Goal: Task Accomplishment & Management: Use online tool/utility

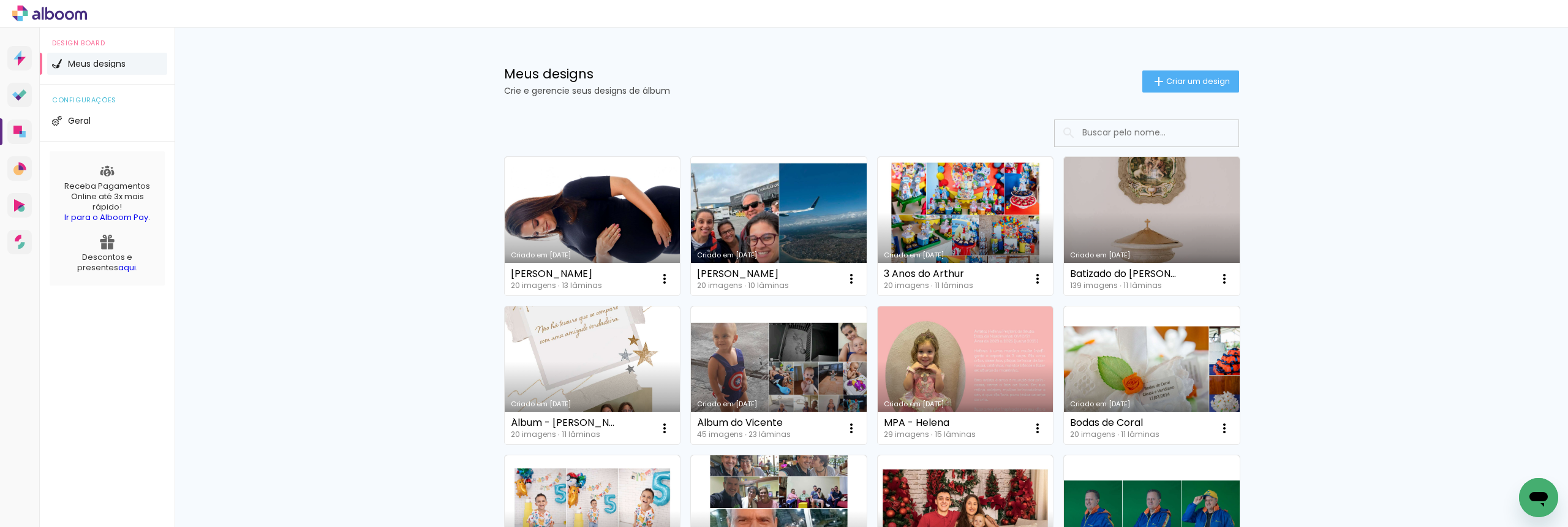
click at [781, 237] on link "Criado em [DATE]" at bounding box center [779, 225] width 176 height 139
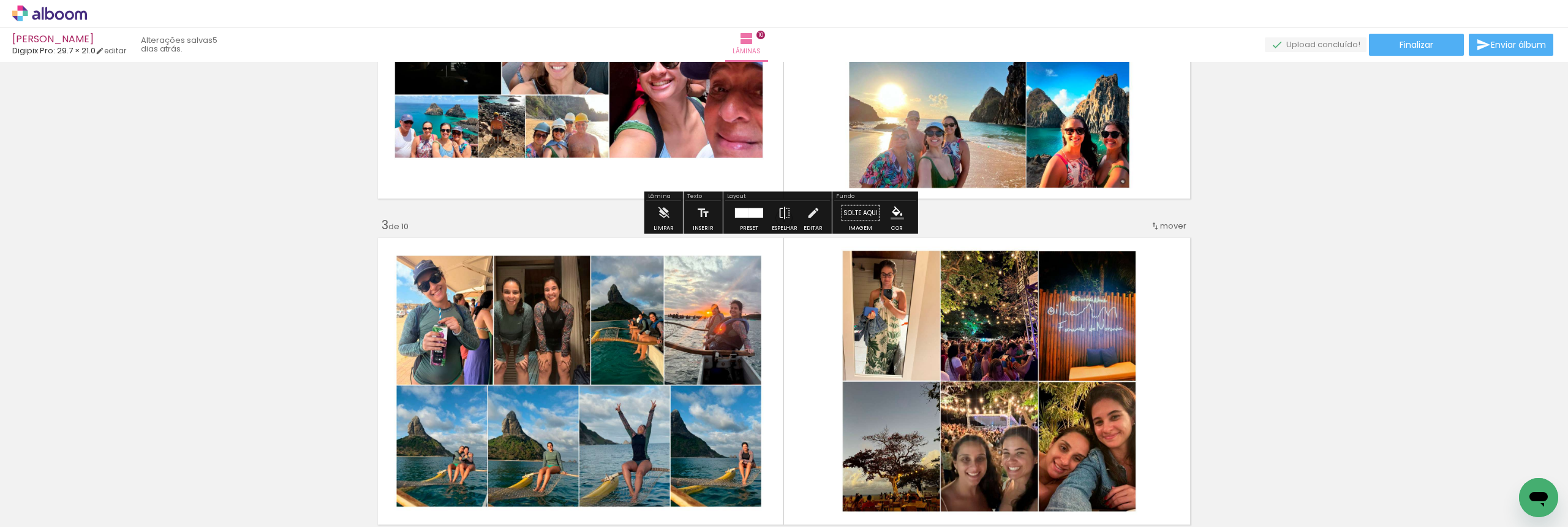
scroll to position [579, 0]
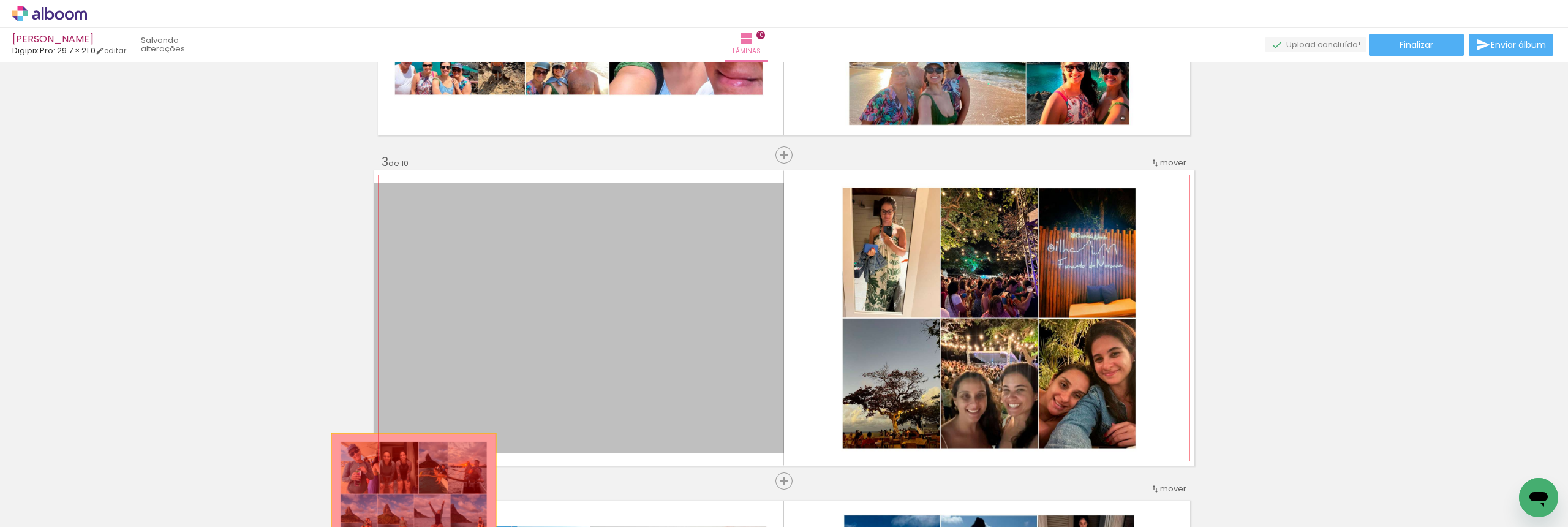
drag, startPoint x: 625, startPoint y: 320, endPoint x: 409, endPoint y: 487, distance: 273.0
click at [409, 487] on quentale-workspace at bounding box center [784, 264] width 1568 height 527
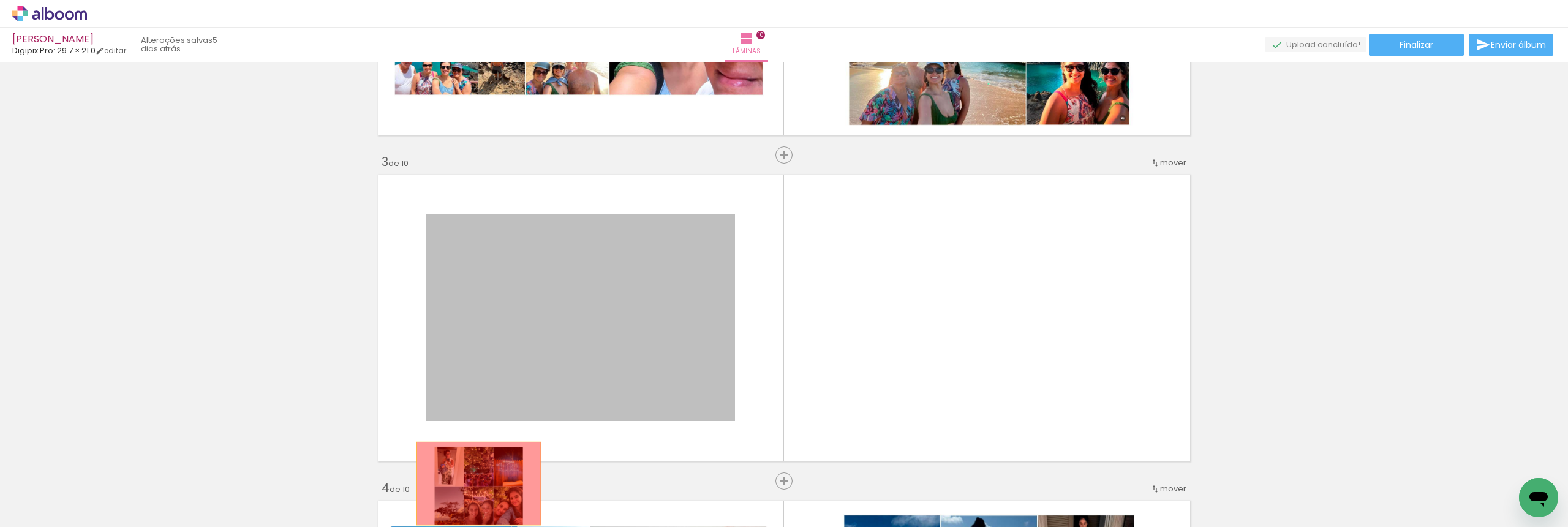
drag, startPoint x: 570, startPoint y: 317, endPoint x: 474, endPoint y: 483, distance: 191.8
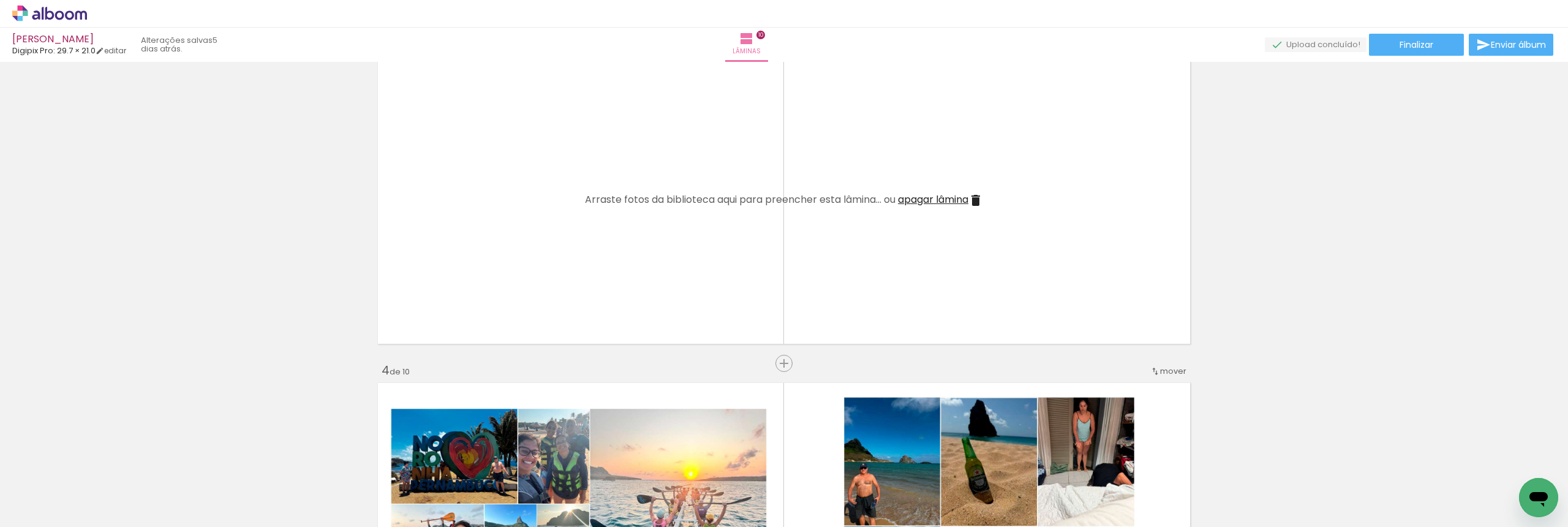
scroll to position [822, 0]
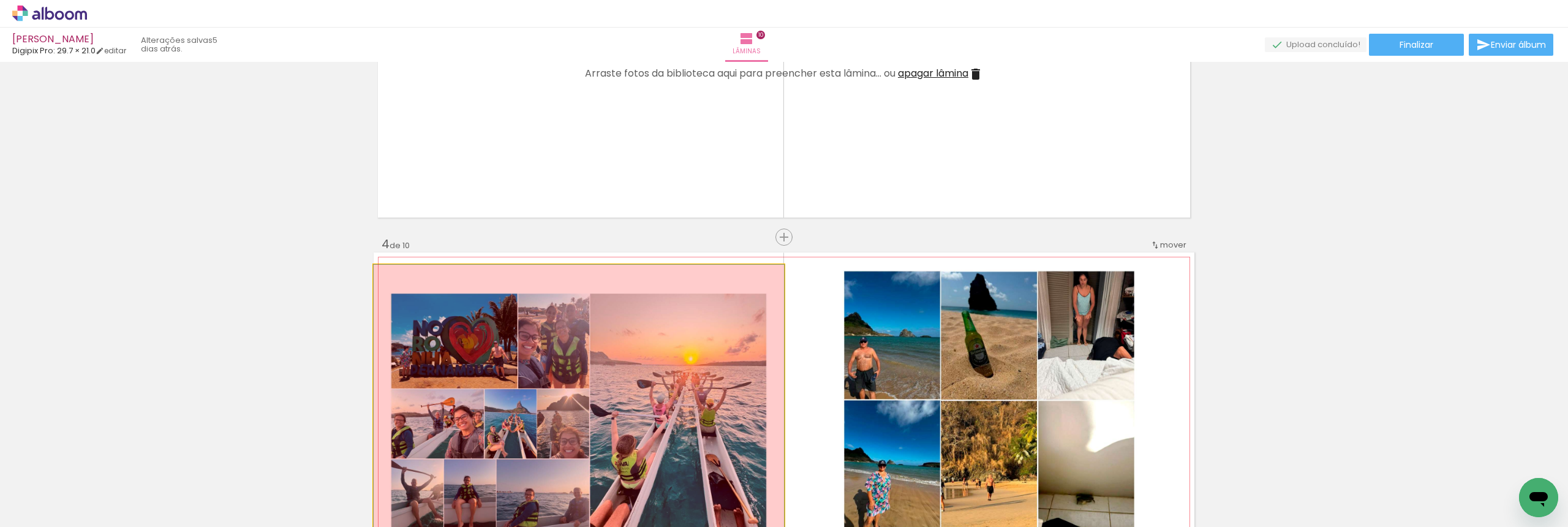
drag, startPoint x: 635, startPoint y: 341, endPoint x: 550, endPoint y: 488, distance: 169.8
click at [550, 488] on quentale-workspace at bounding box center [784, 264] width 1568 height 527
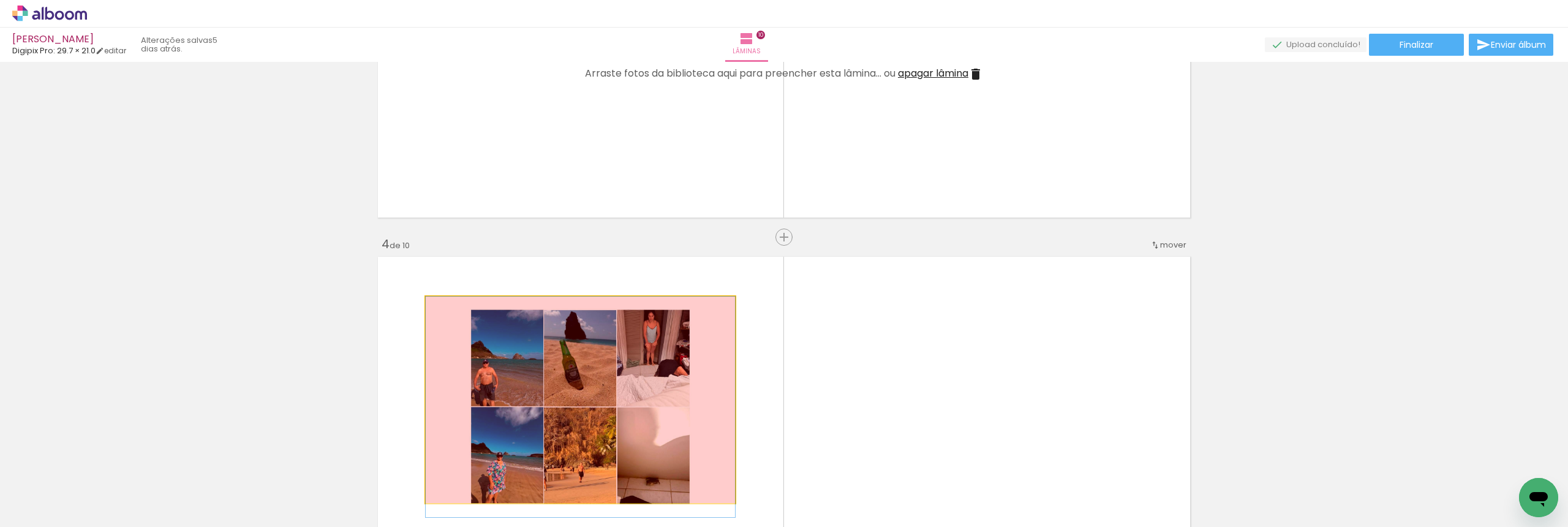
drag, startPoint x: 594, startPoint y: 371, endPoint x: 572, endPoint y: 486, distance: 117.1
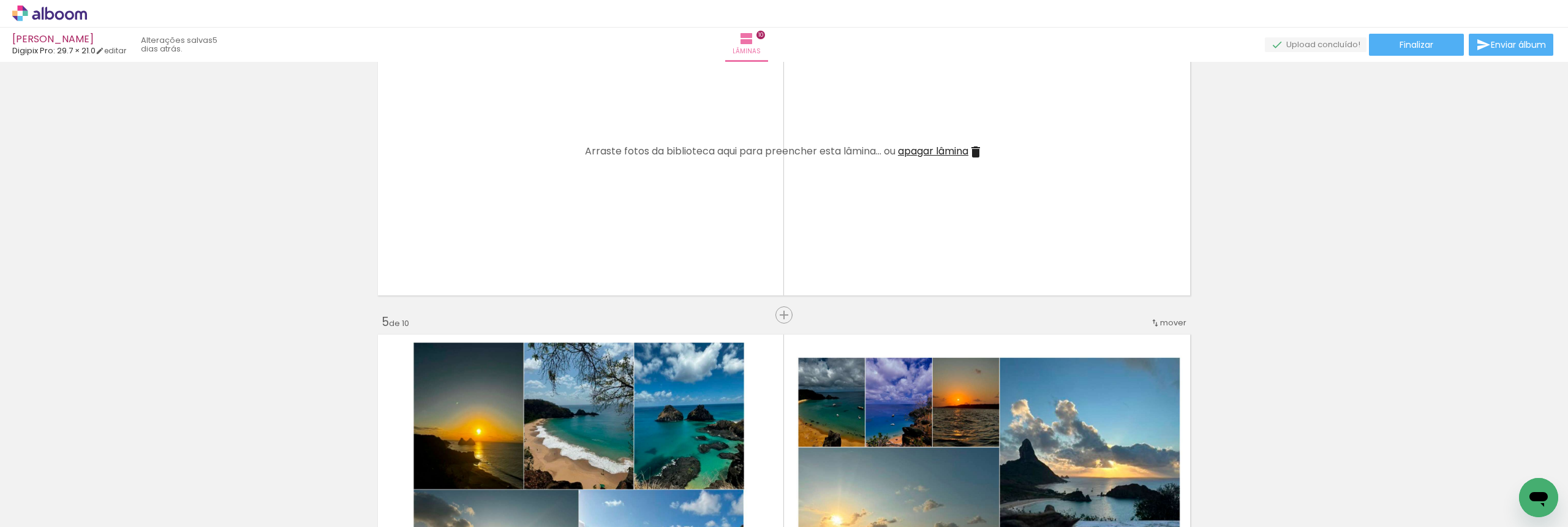
scroll to position [1079, 0]
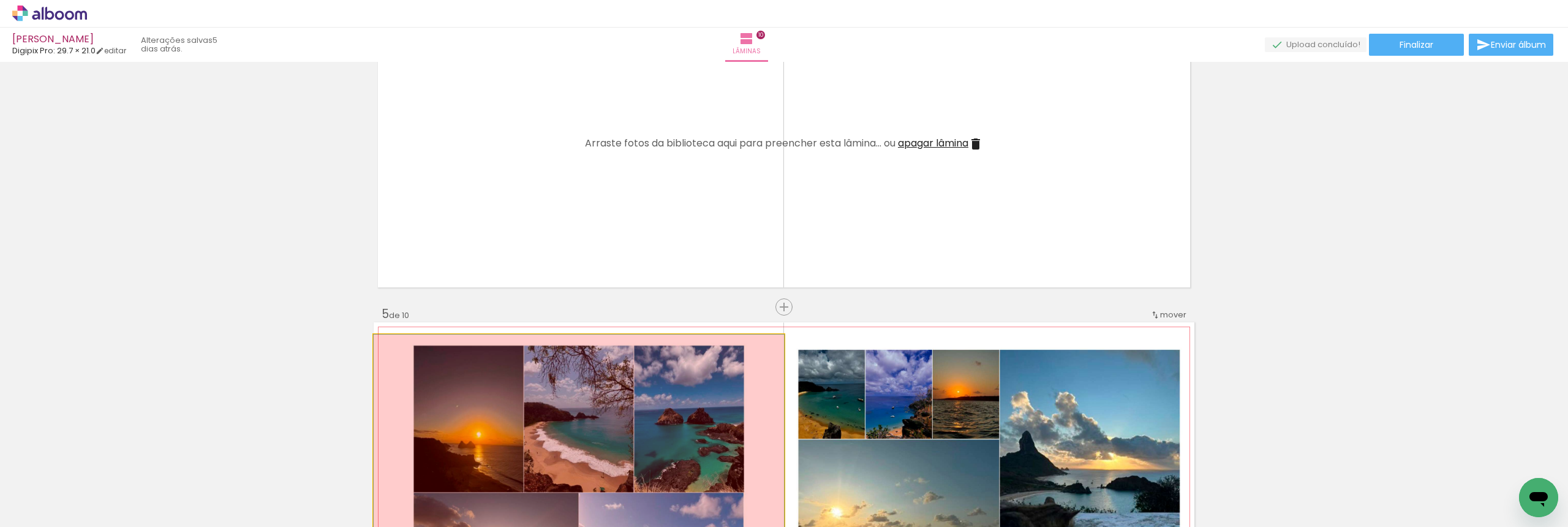
drag, startPoint x: 659, startPoint y: 391, endPoint x: 621, endPoint y: 487, distance: 103.2
click at [619, 490] on quentale-workspace at bounding box center [784, 264] width 1568 height 527
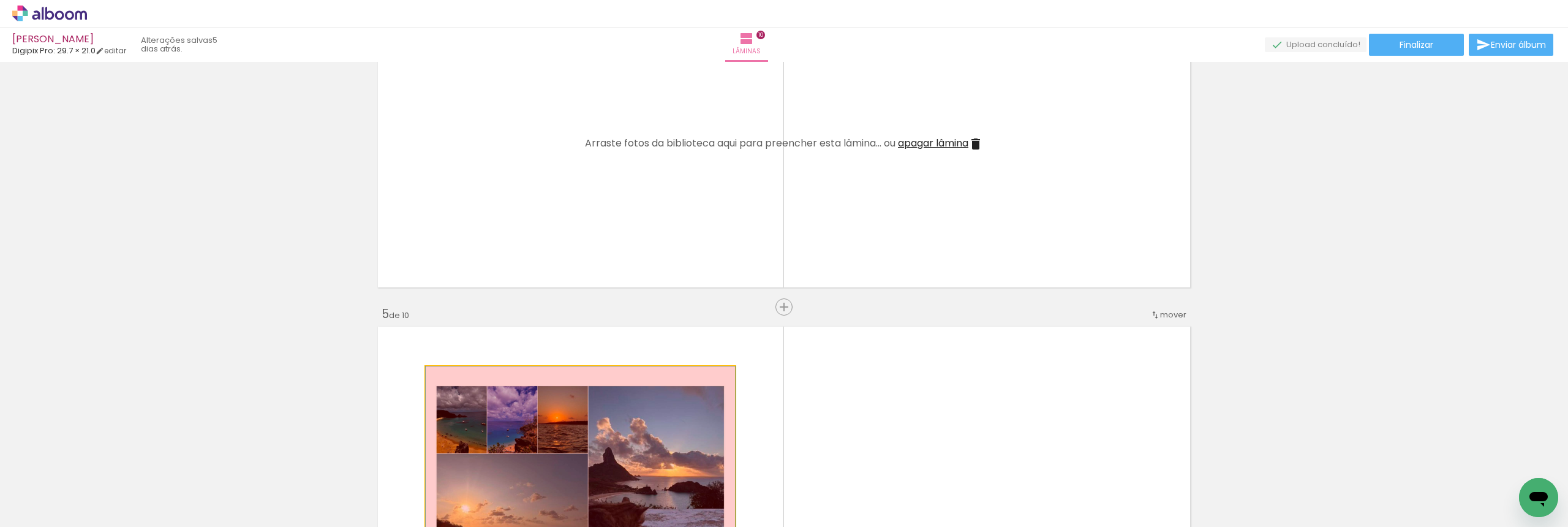
drag, startPoint x: 626, startPoint y: 398, endPoint x: 634, endPoint y: 496, distance: 98.3
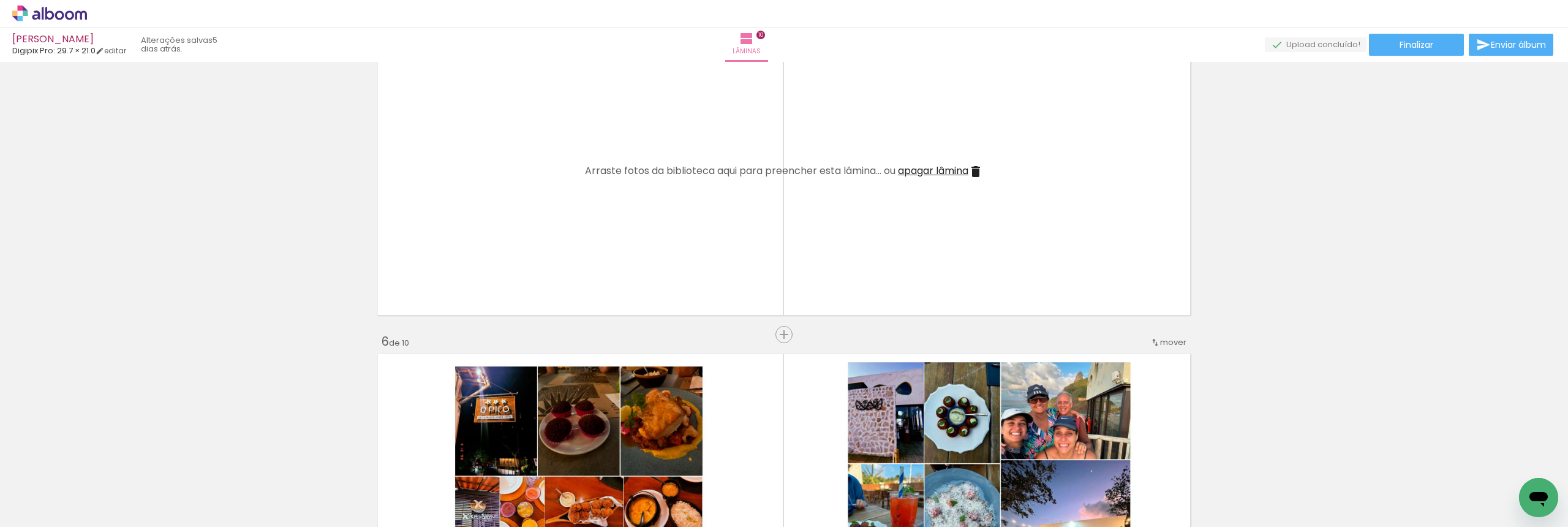
scroll to position [1504, 0]
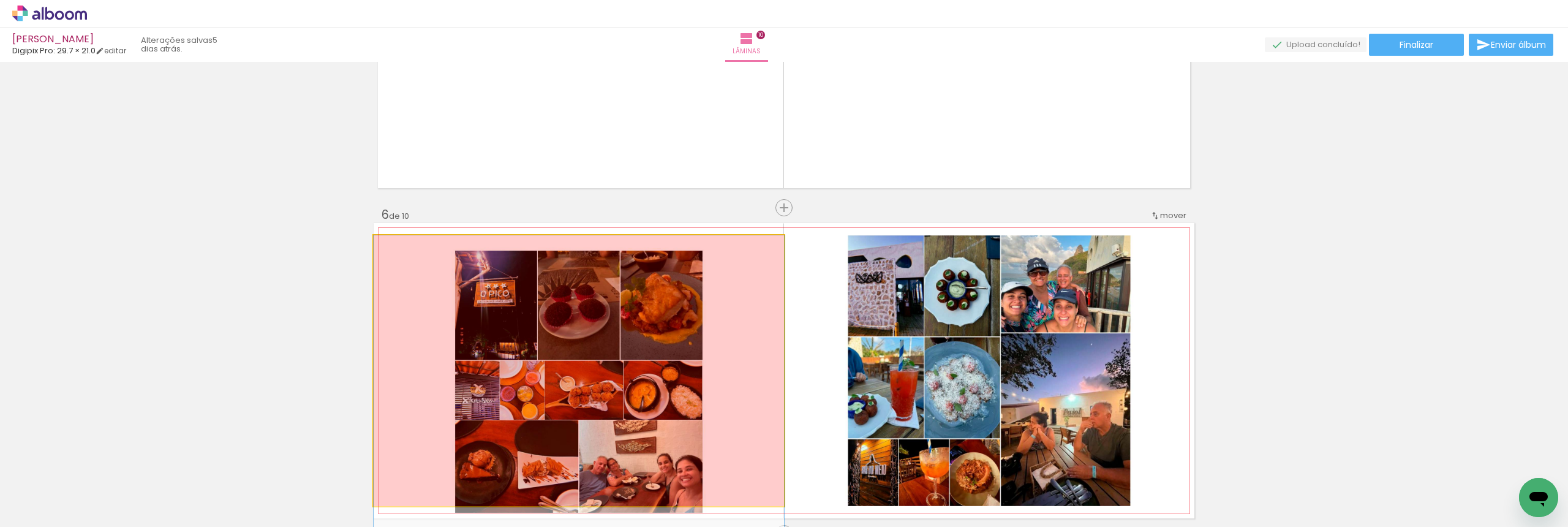
drag, startPoint x: 585, startPoint y: 346, endPoint x: 622, endPoint y: 472, distance: 131.3
click at [622, 472] on quentale-workspace at bounding box center [784, 264] width 1568 height 527
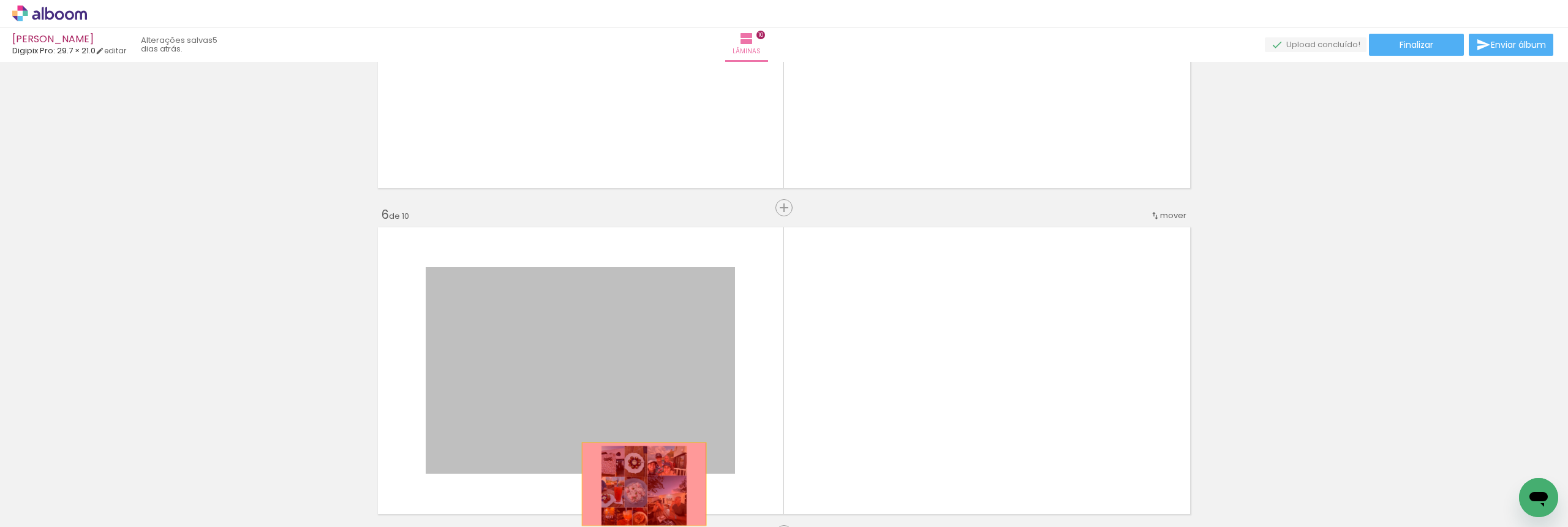
drag, startPoint x: 611, startPoint y: 354, endPoint x: 639, endPoint y: 484, distance: 133.0
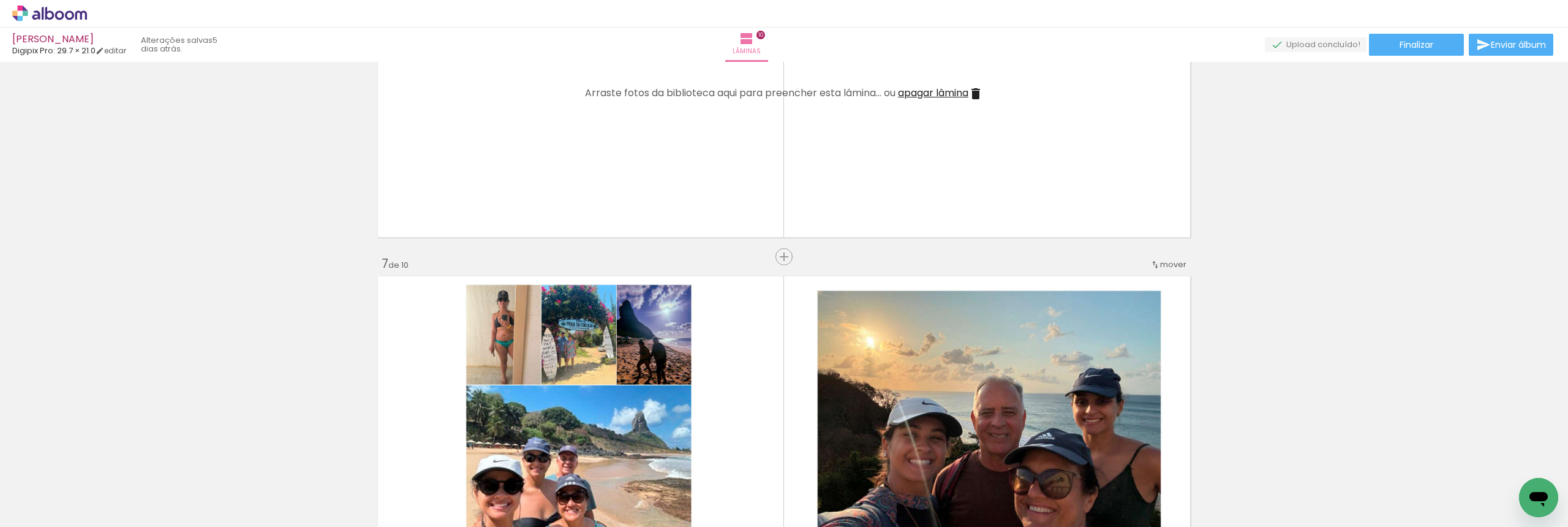
scroll to position [1843, 0]
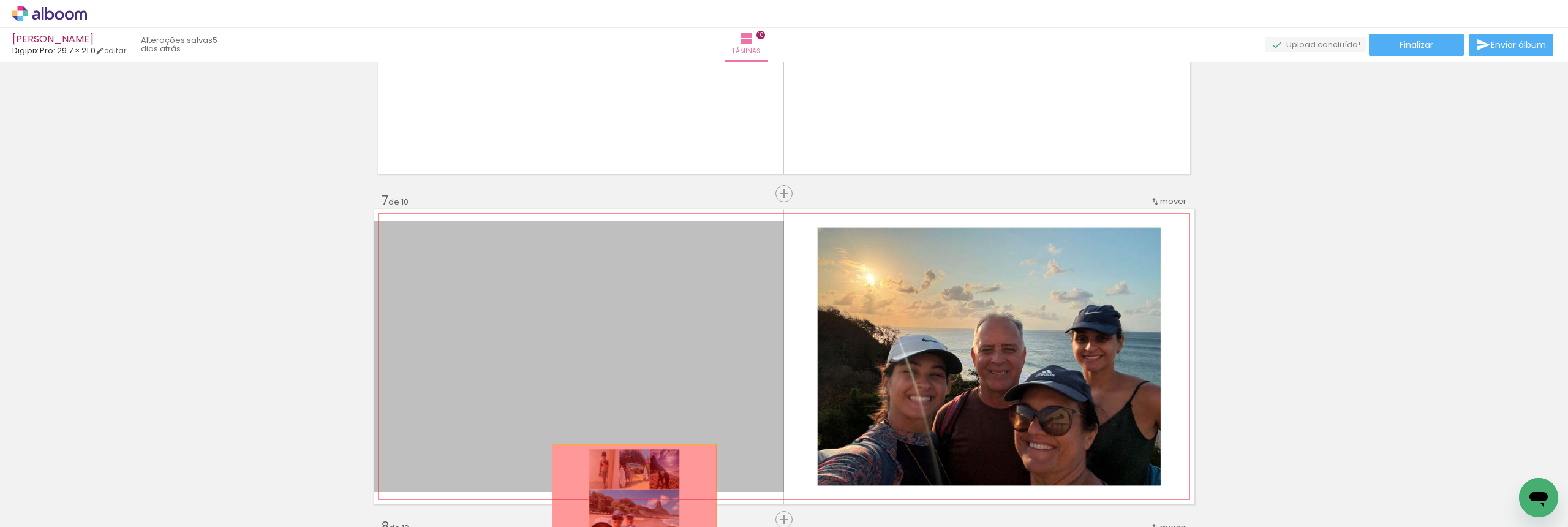
drag, startPoint x: 625, startPoint y: 353, endPoint x: 630, endPoint y: 498, distance: 145.1
click at [630, 498] on quentale-workspace at bounding box center [784, 264] width 1568 height 527
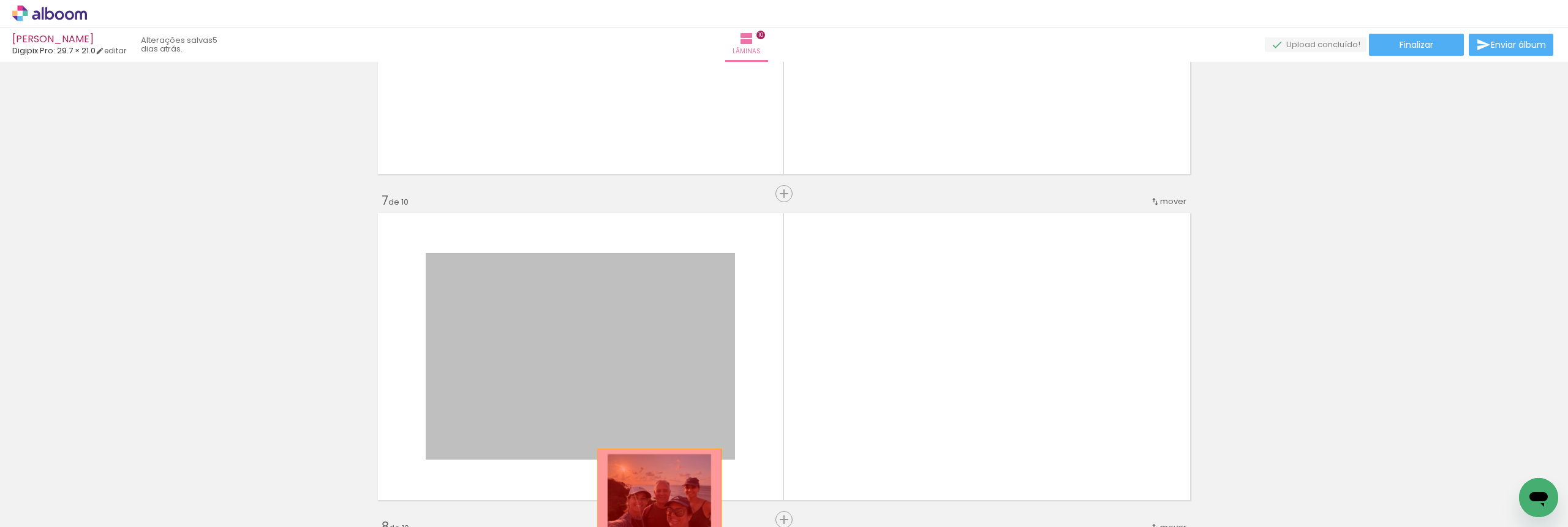
drag, startPoint x: 644, startPoint y: 350, endPoint x: 655, endPoint y: 490, distance: 140.4
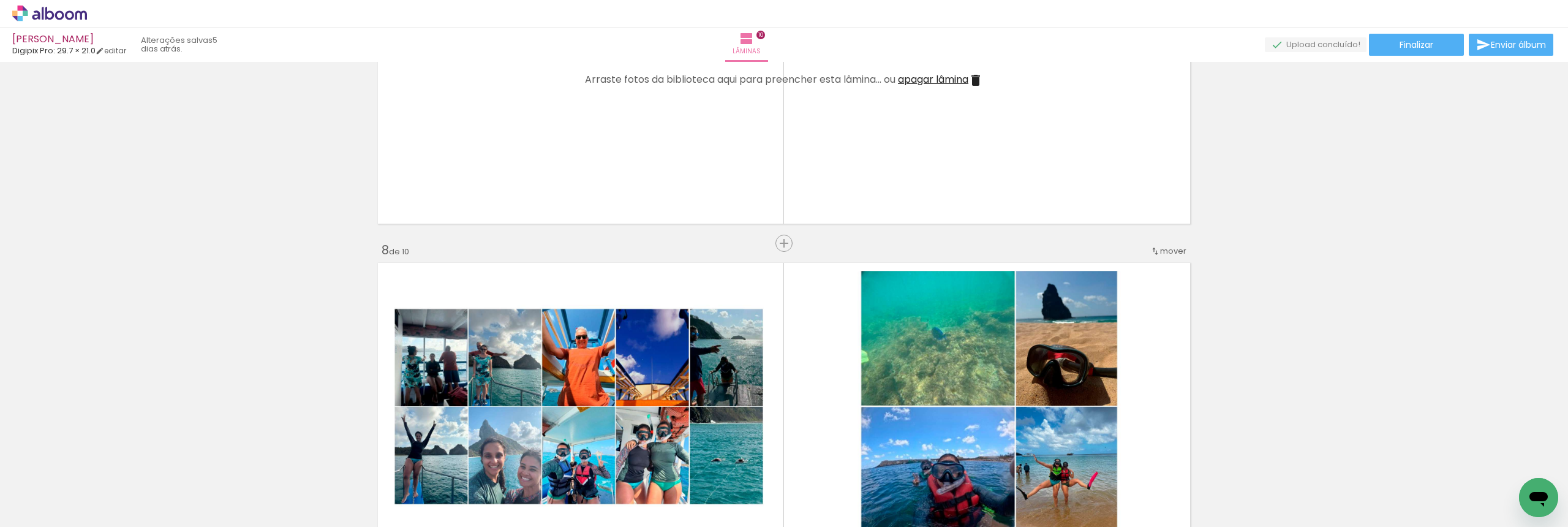
scroll to position [2325, 0]
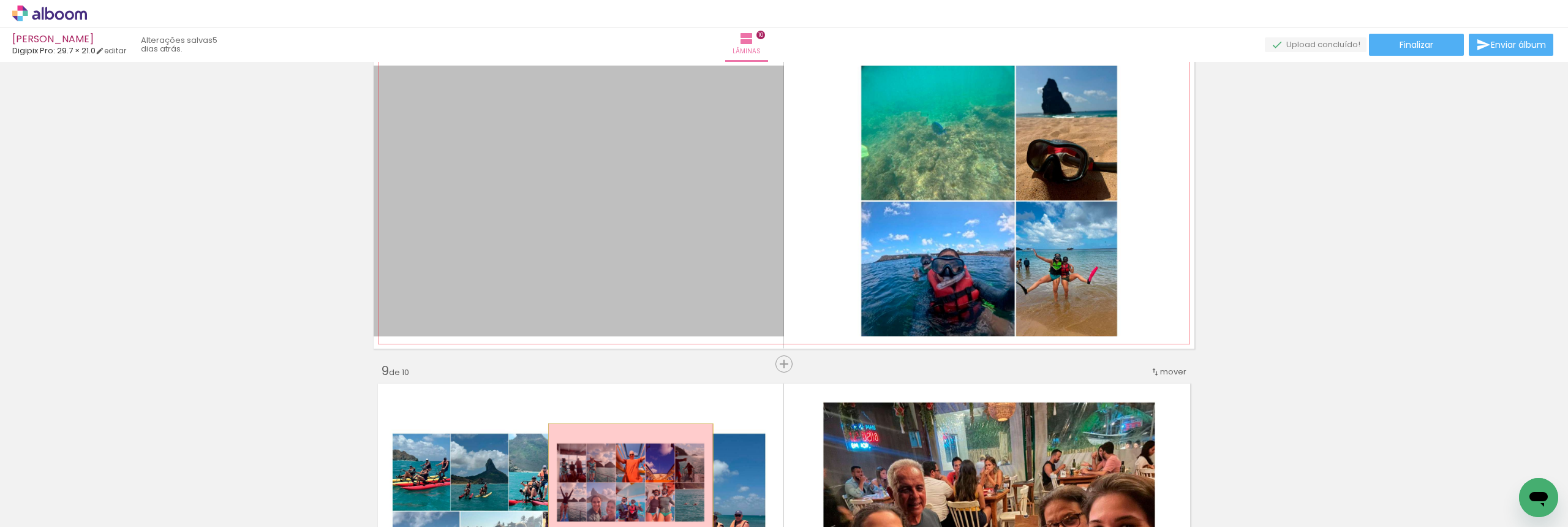
drag, startPoint x: 607, startPoint y: 269, endPoint x: 626, endPoint y: 478, distance: 209.9
click at [626, 478] on quentale-workspace at bounding box center [784, 264] width 1568 height 527
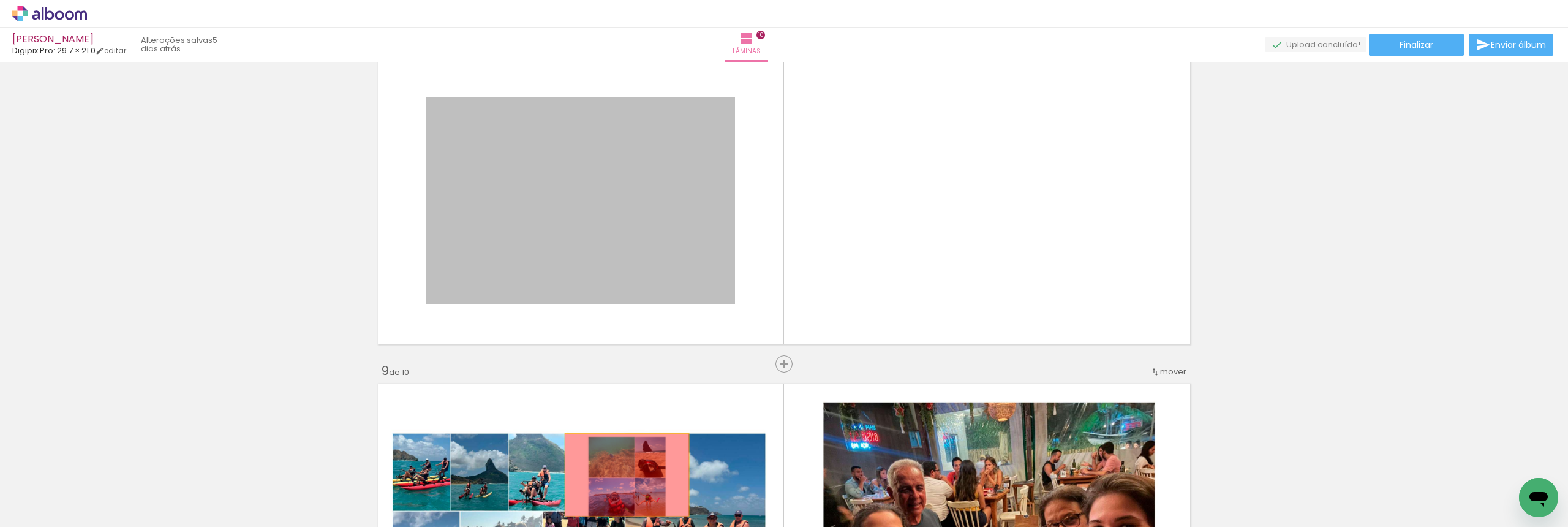
drag, startPoint x: 601, startPoint y: 211, endPoint x: 622, endPoint y: 474, distance: 263.8
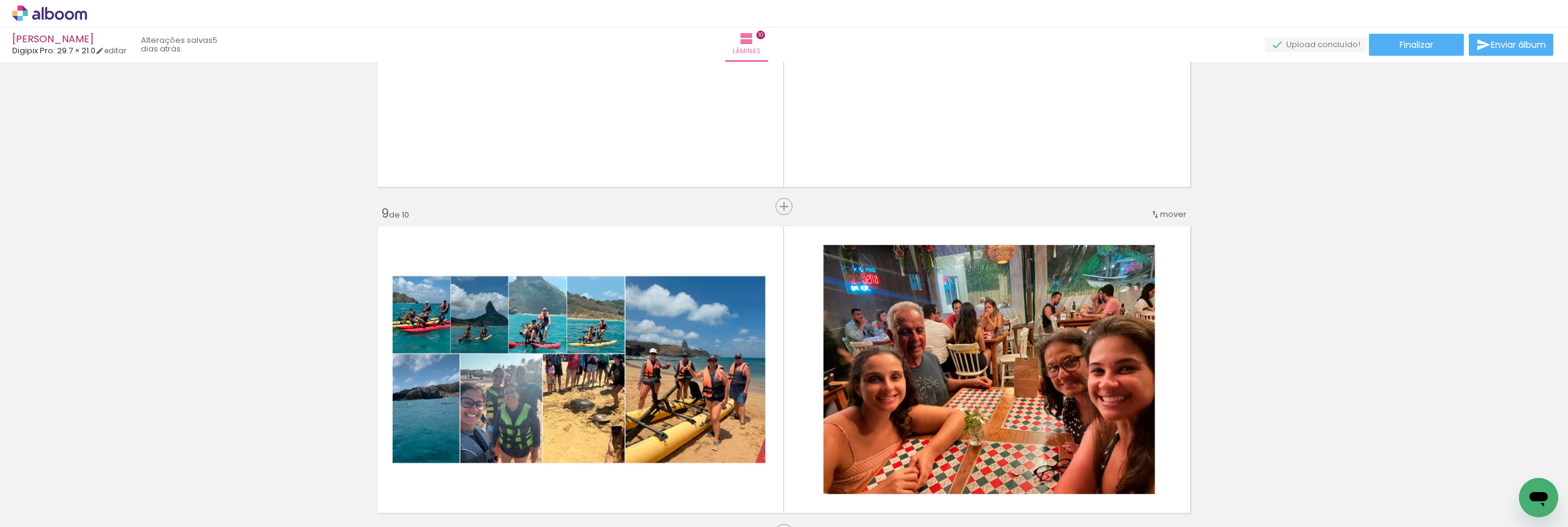
scroll to position [2490, 0]
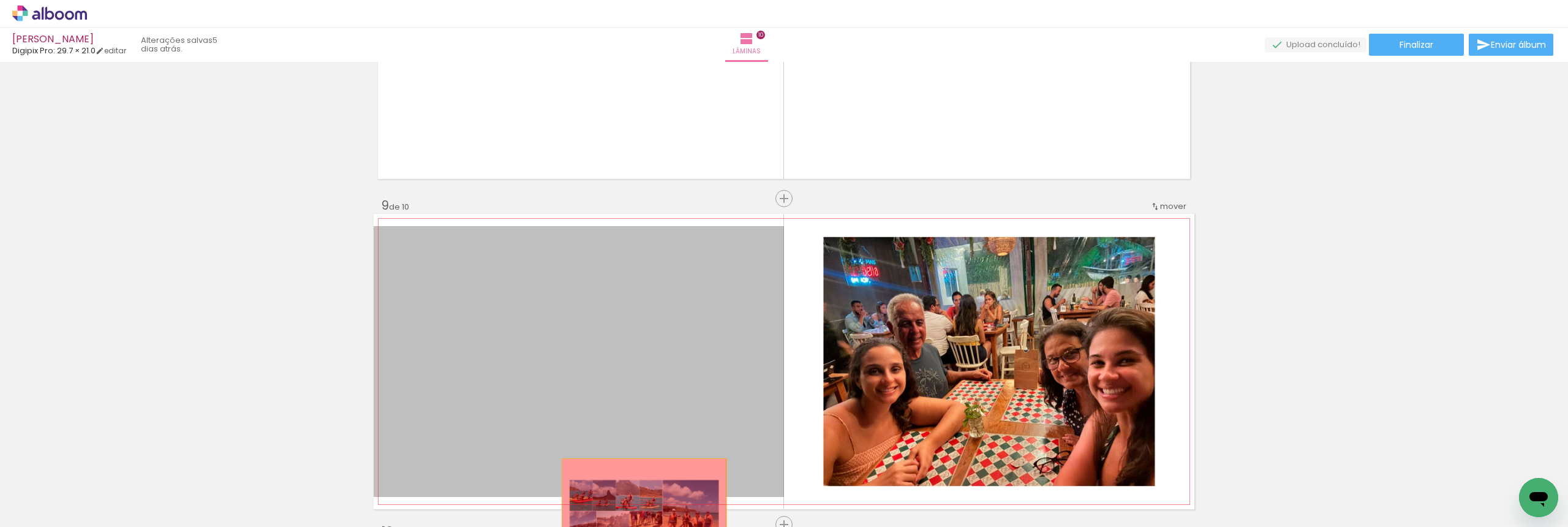
drag, startPoint x: 637, startPoint y: 327, endPoint x: 639, endPoint y: 513, distance: 186.0
click at [639, 513] on quentale-workspace at bounding box center [784, 264] width 1568 height 527
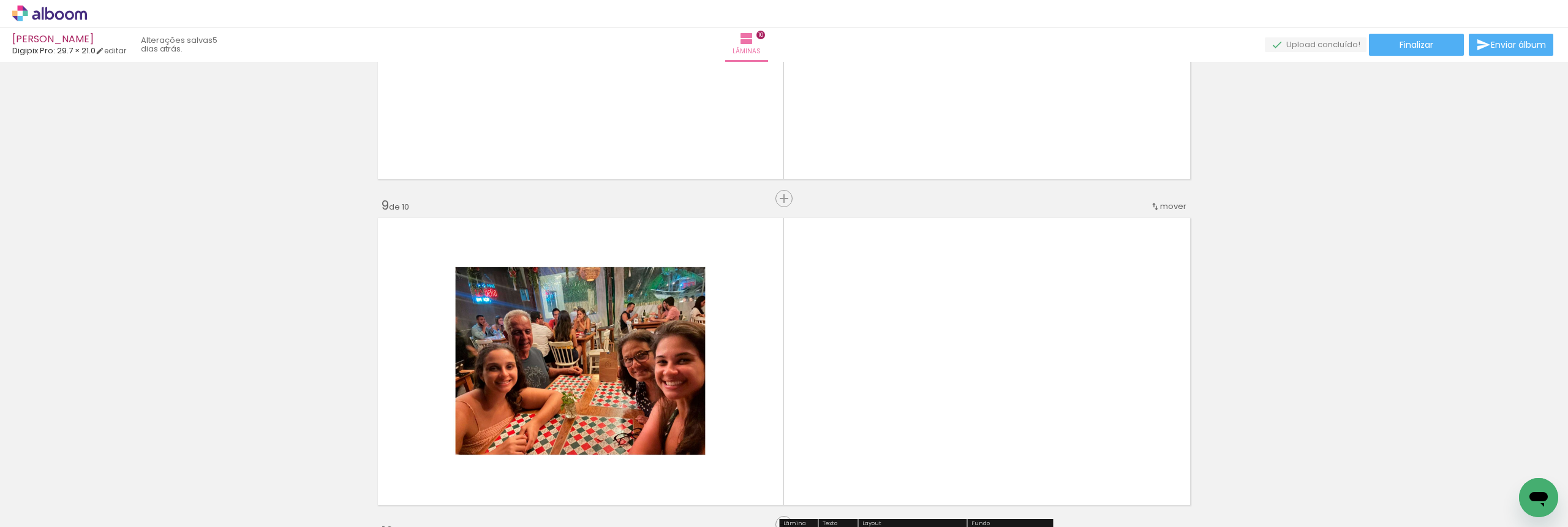
scroll to position [2632, 0]
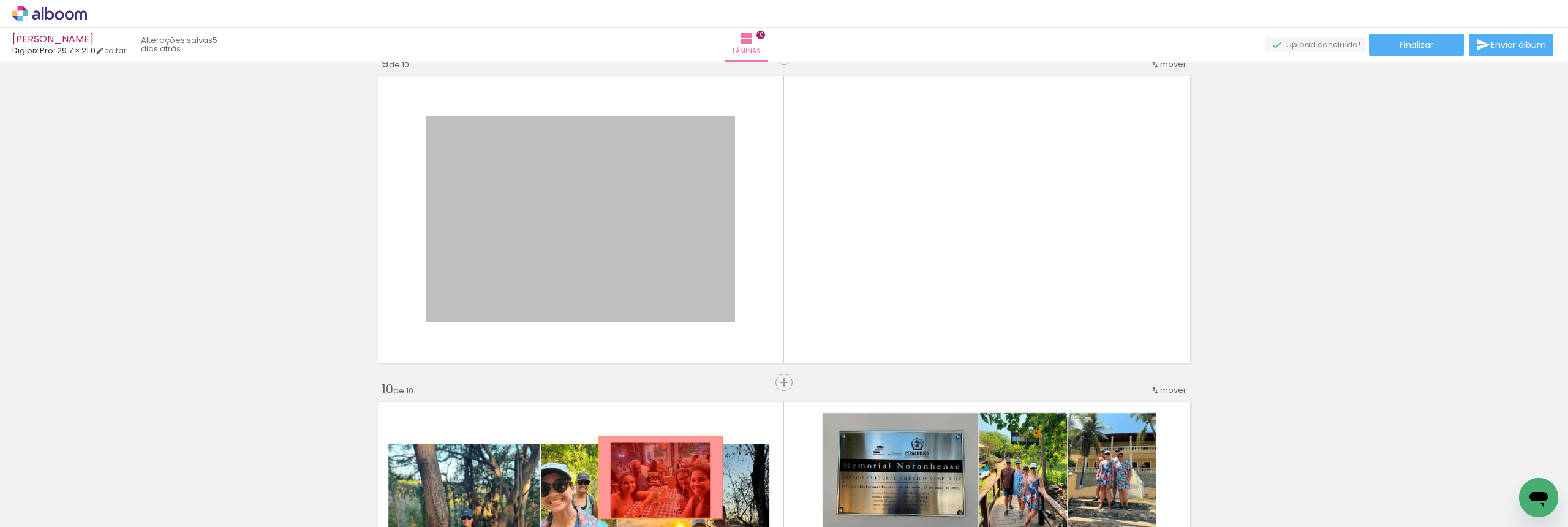
drag, startPoint x: 650, startPoint y: 275, endPoint x: 656, endPoint y: 477, distance: 202.1
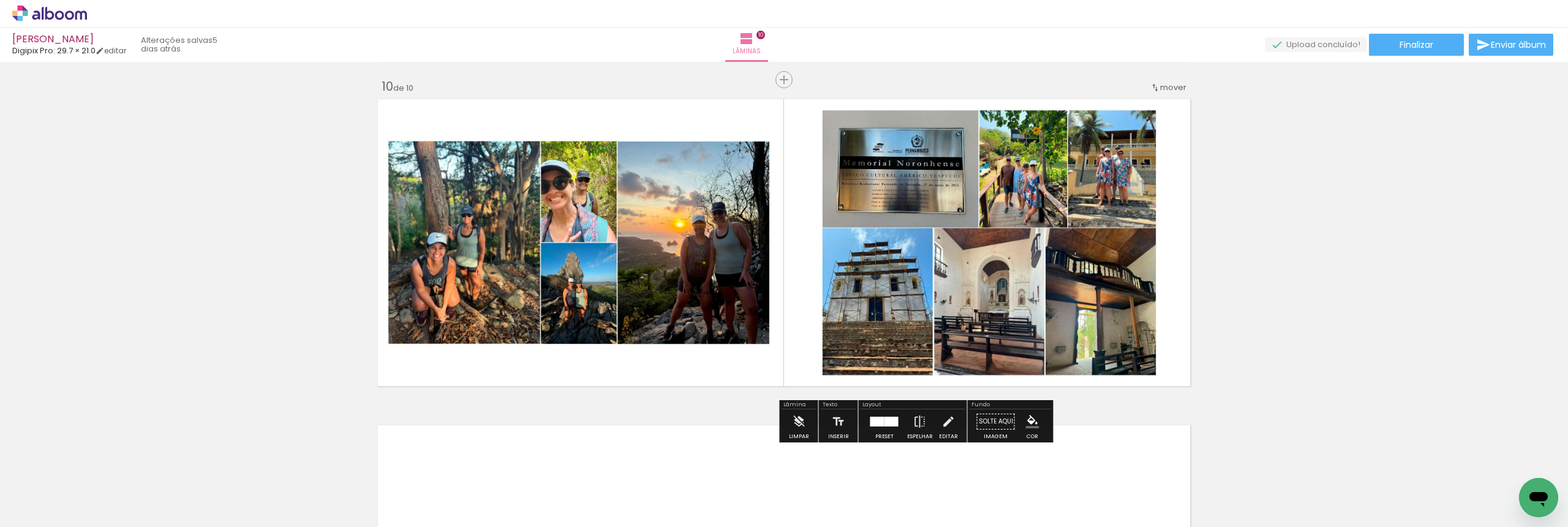
scroll to position [2942, 0]
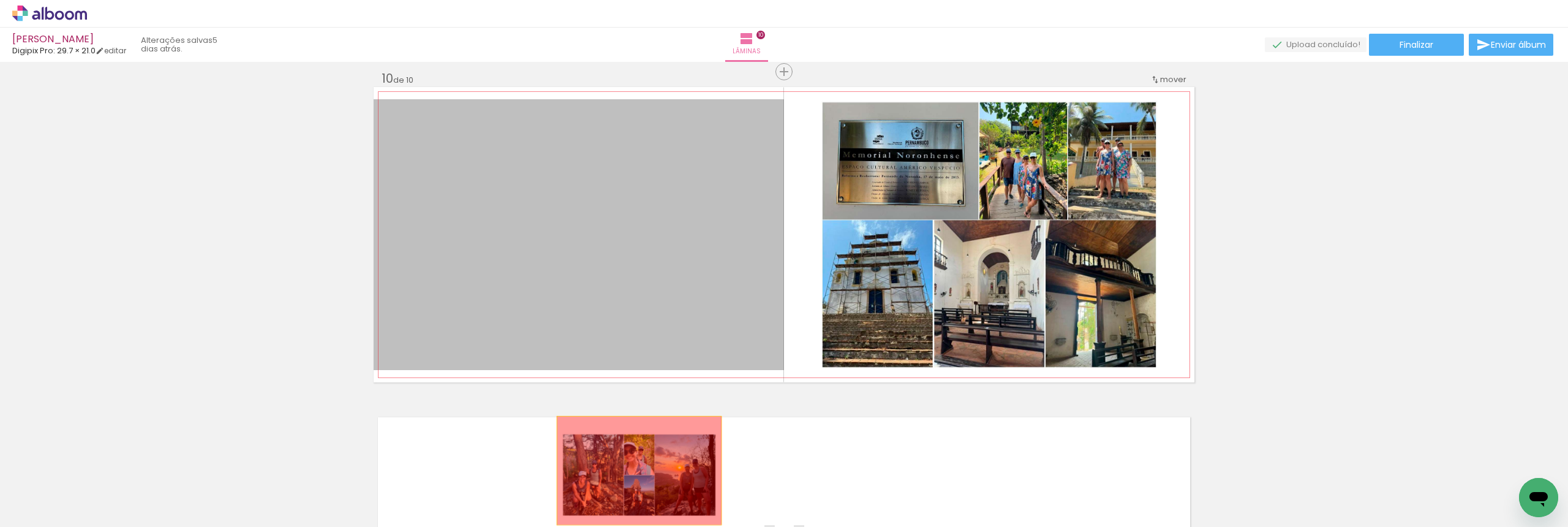
drag, startPoint x: 619, startPoint y: 273, endPoint x: 634, endPoint y: 470, distance: 197.6
click at [634, 470] on quentale-workspace at bounding box center [784, 264] width 1568 height 527
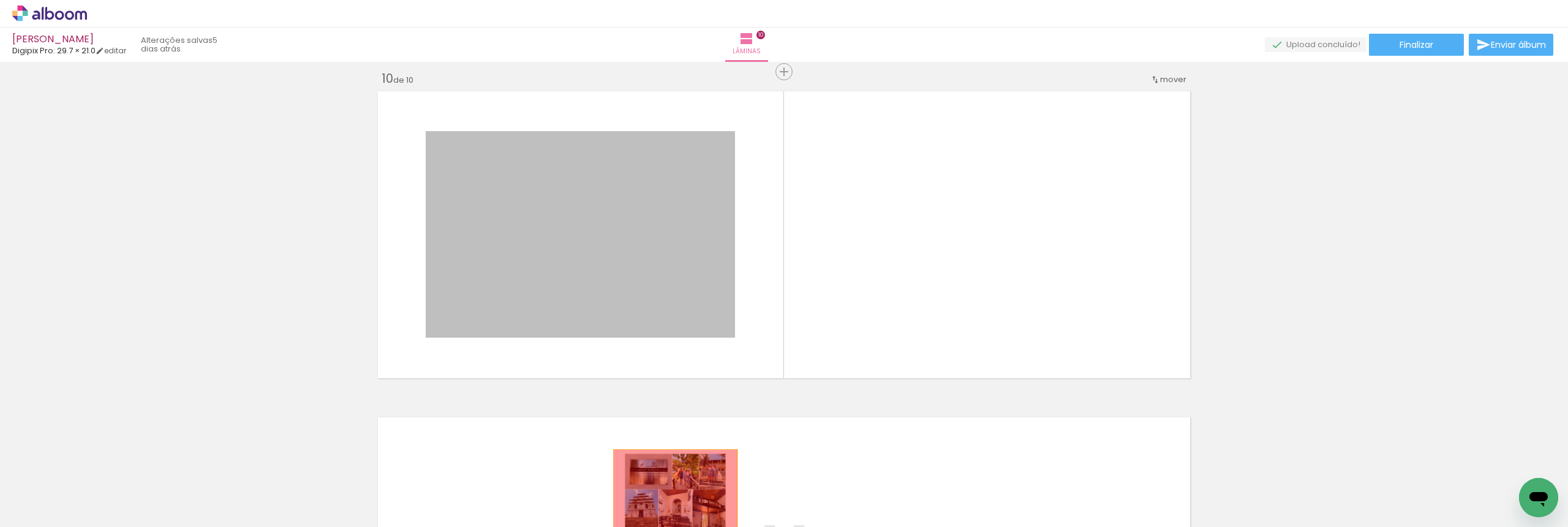
drag, startPoint x: 645, startPoint y: 279, endPoint x: 671, endPoint y: 490, distance: 212.6
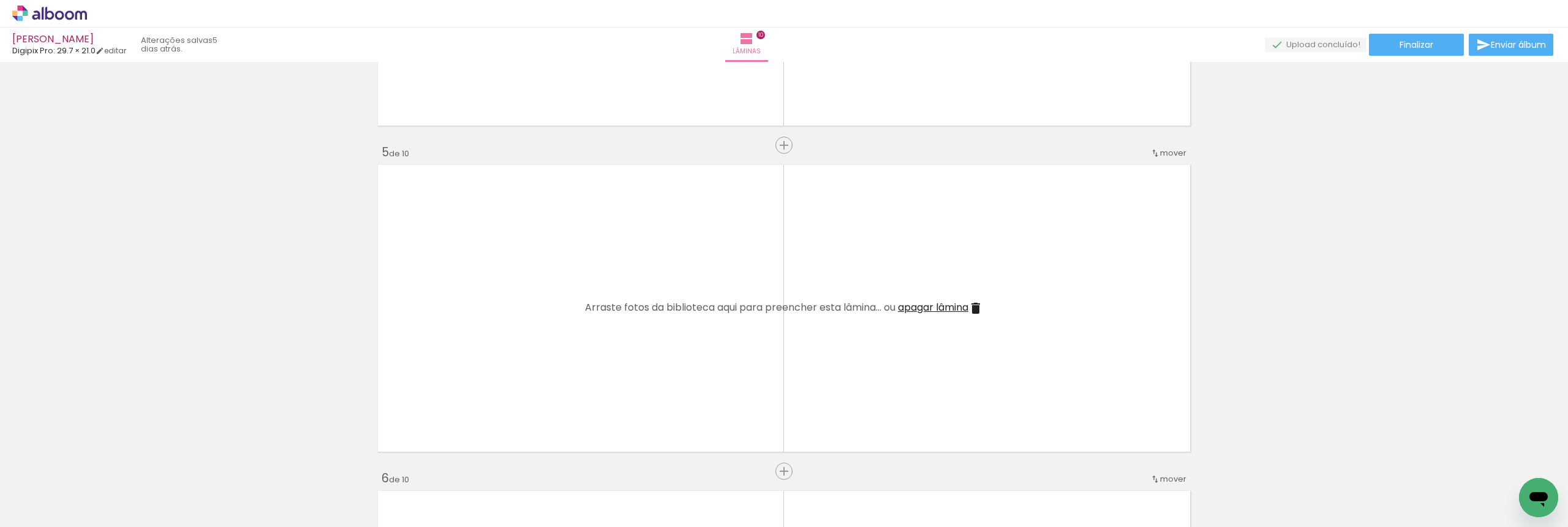
scroll to position [1193, 0]
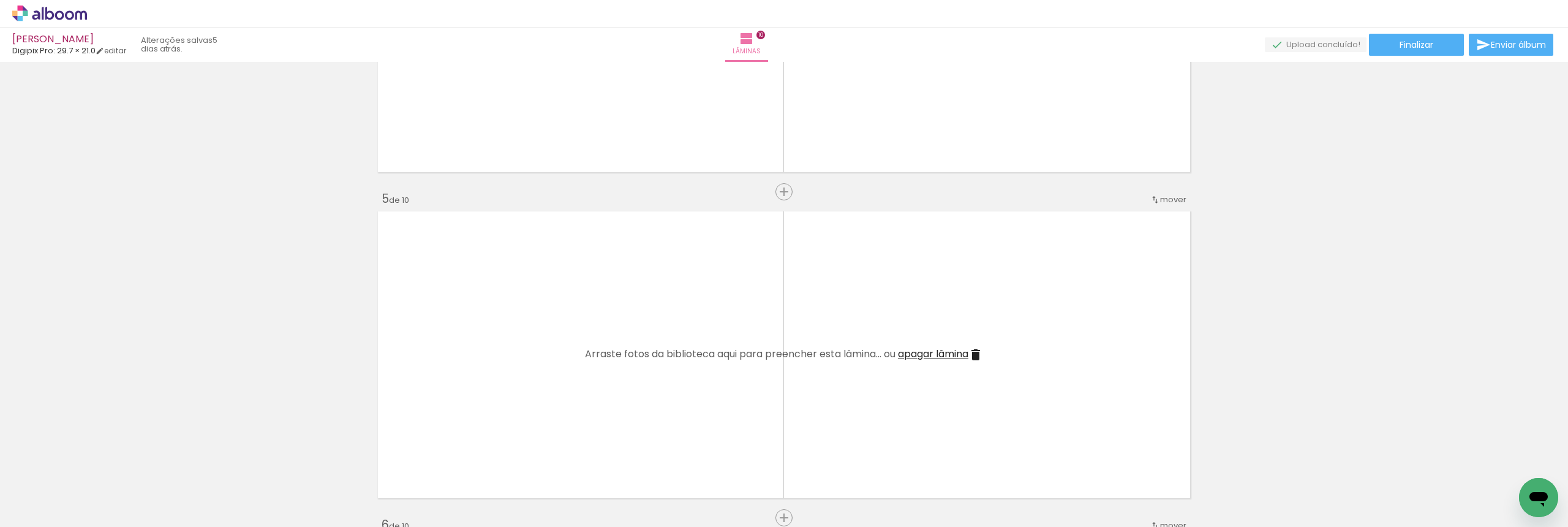
click at [12, 509] on iron-icon at bounding box center [17, 509] width 14 height 14
click at [0, 0] on input "file" at bounding box center [0, 0] width 0 height 0
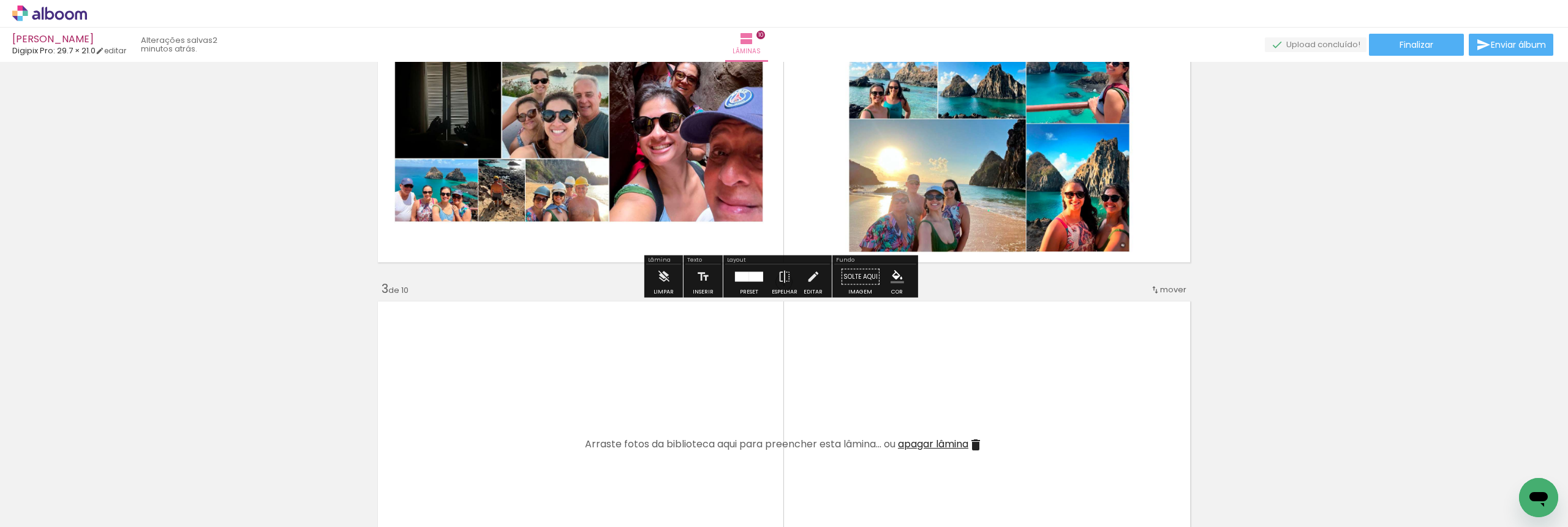
scroll to position [663, 0]
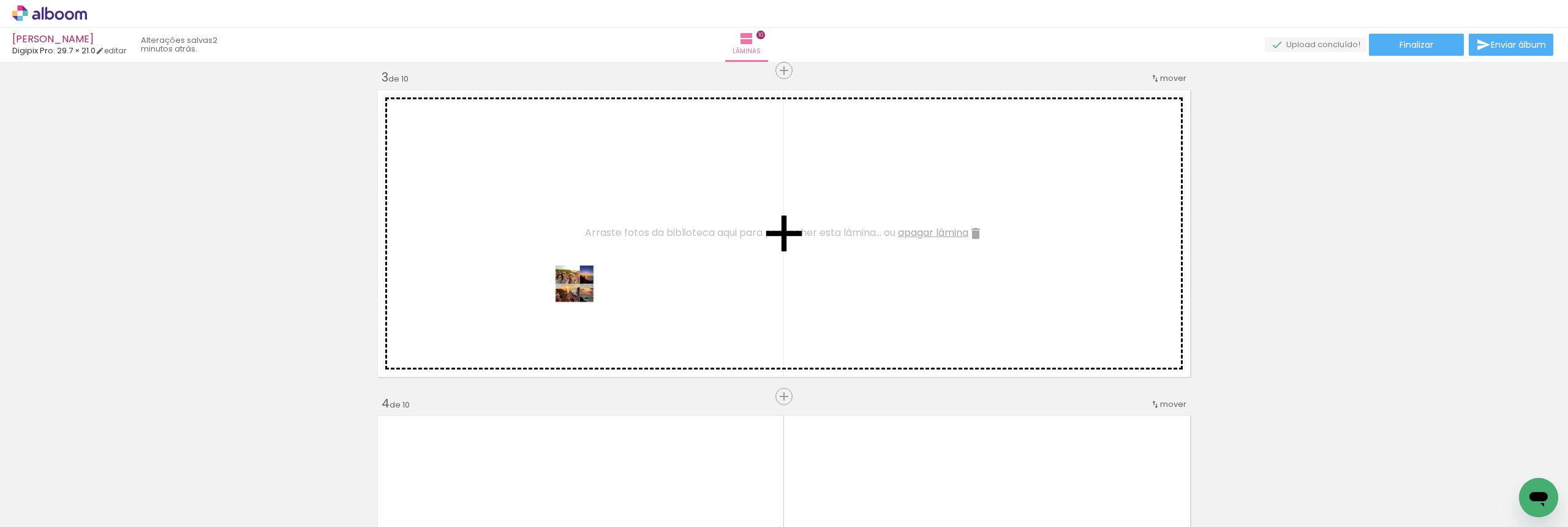
drag, startPoint x: 341, startPoint y: 494, endPoint x: 584, endPoint y: 301, distance: 310.3
click at [584, 301] on quentale-workspace at bounding box center [784, 264] width 1568 height 527
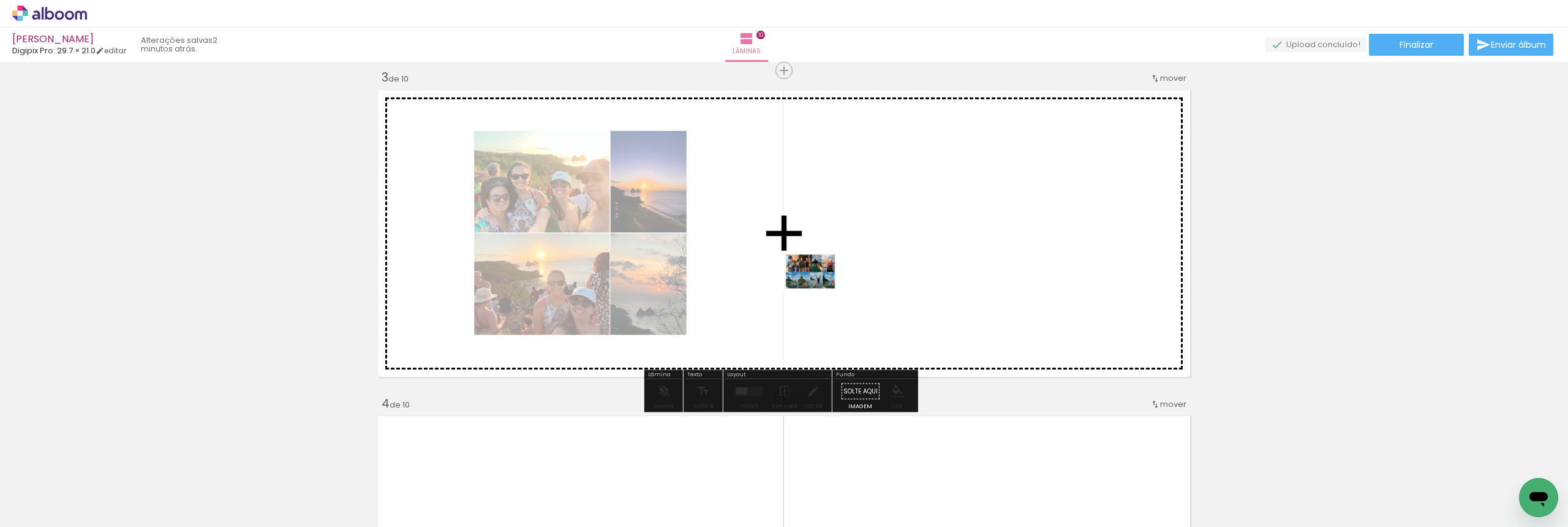
drag, startPoint x: 433, startPoint y: 485, endPoint x: 820, endPoint y: 288, distance: 434.3
click at [820, 288] on quentale-workspace at bounding box center [784, 264] width 1568 height 527
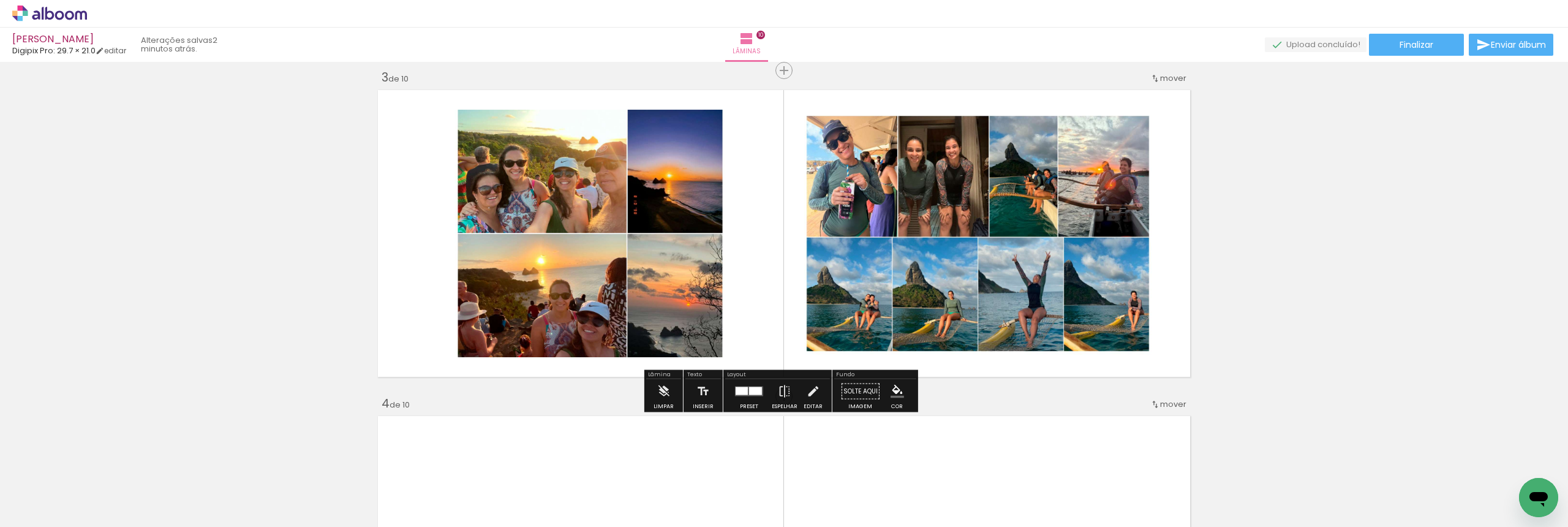
click at [745, 388] on quentale-layouter at bounding box center [748, 392] width 28 height 10
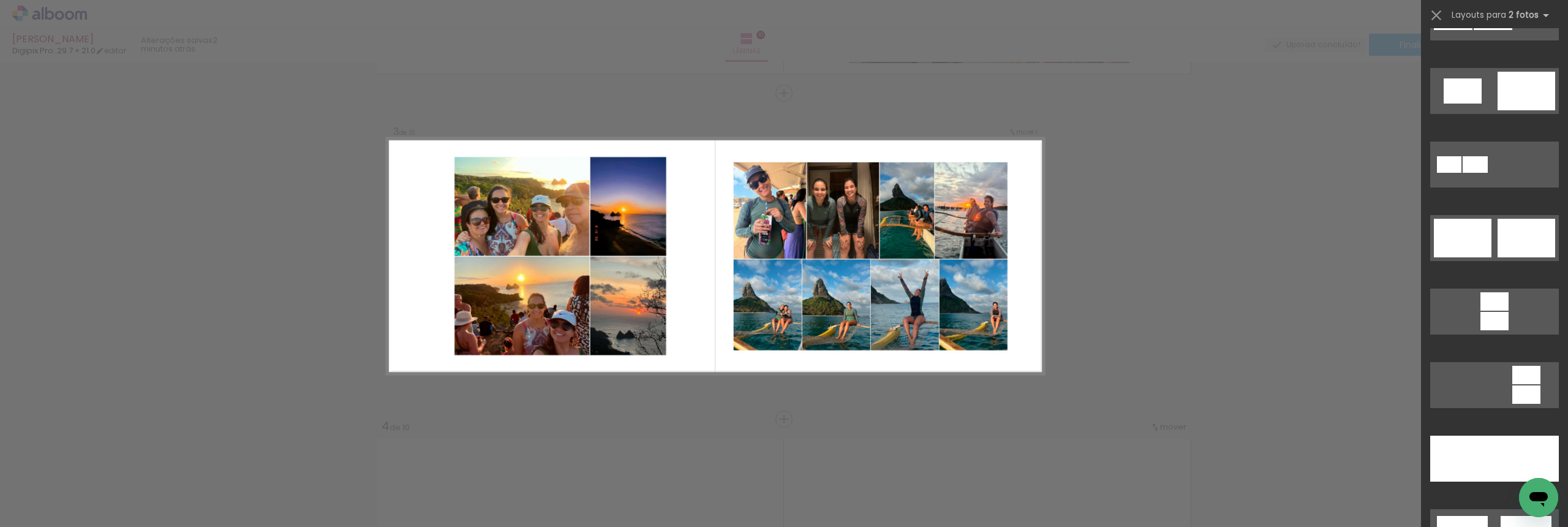
scroll to position [345, 0]
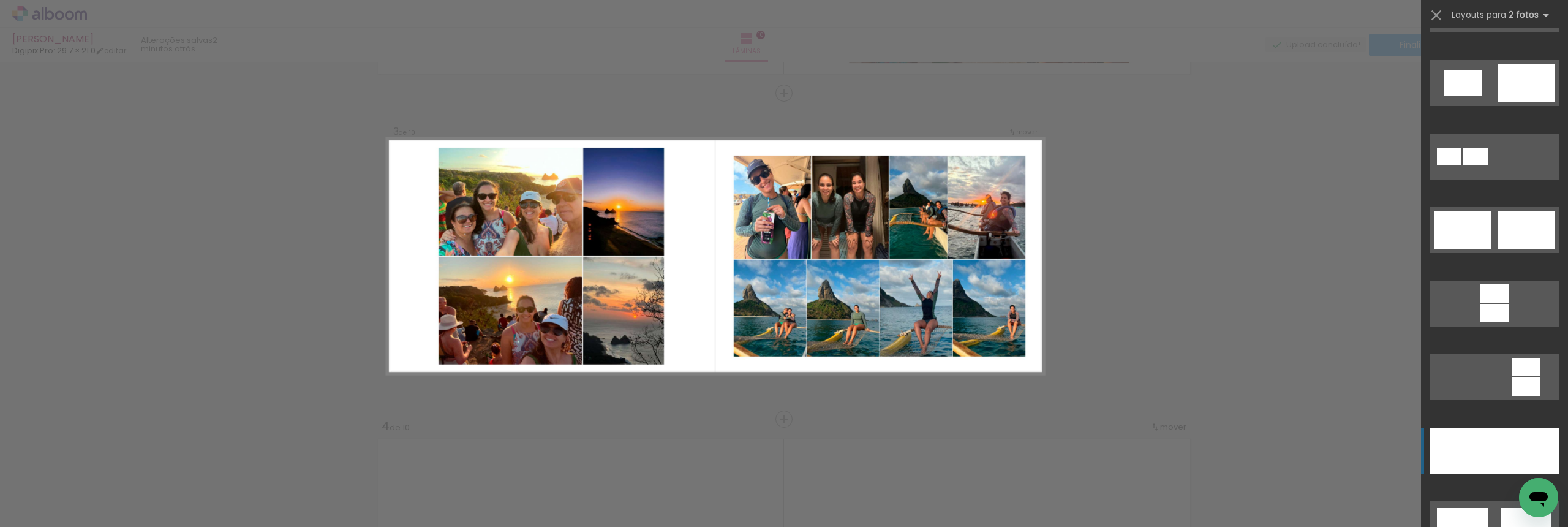
click at [1467, 439] on div at bounding box center [1463, 450] width 65 height 46
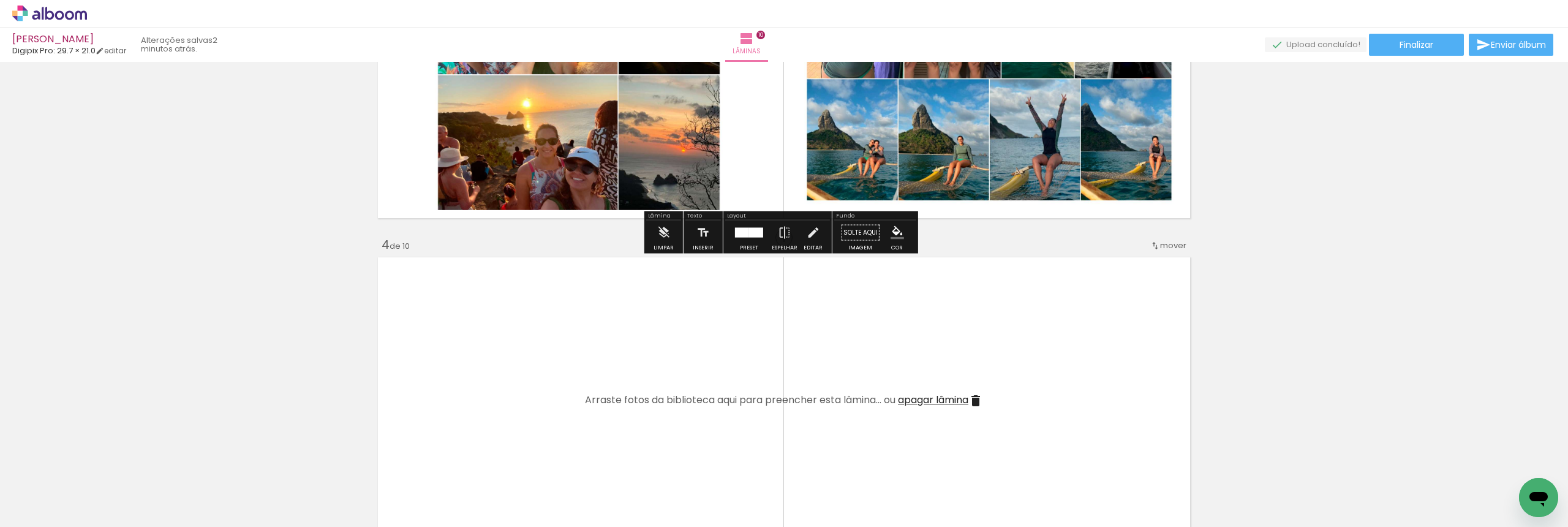
scroll to position [1019, 0]
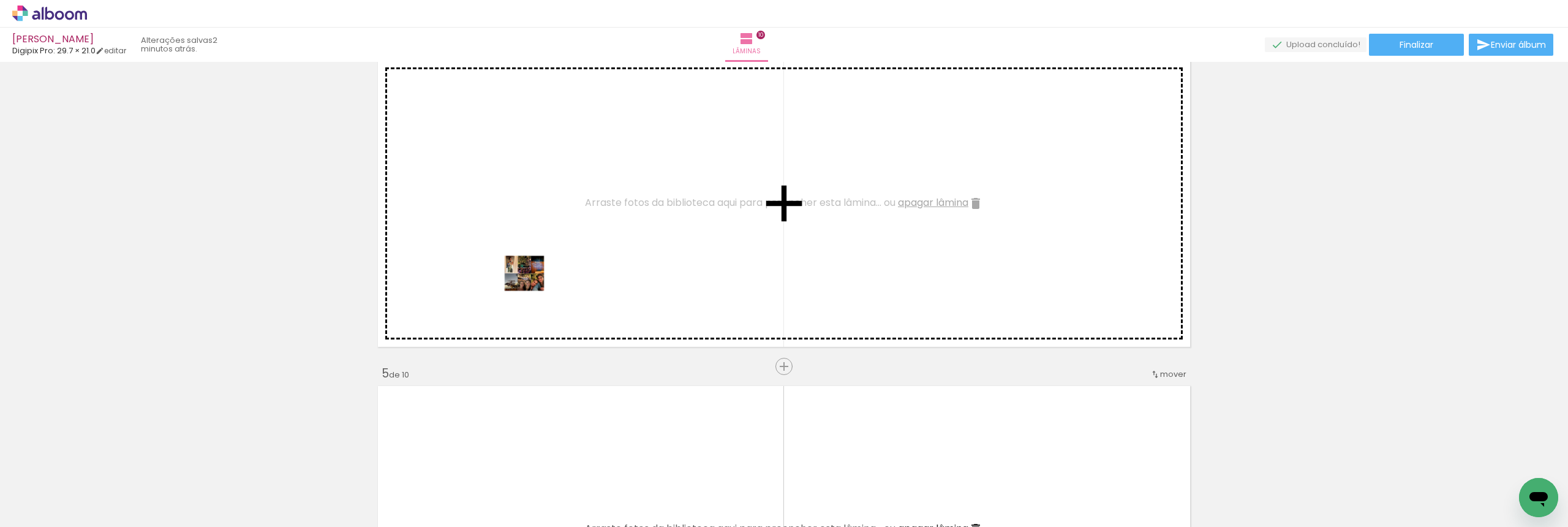
drag, startPoint x: 458, startPoint y: 483, endPoint x: 533, endPoint y: 290, distance: 207.1
click at [533, 290] on quentale-workspace at bounding box center [784, 264] width 1568 height 527
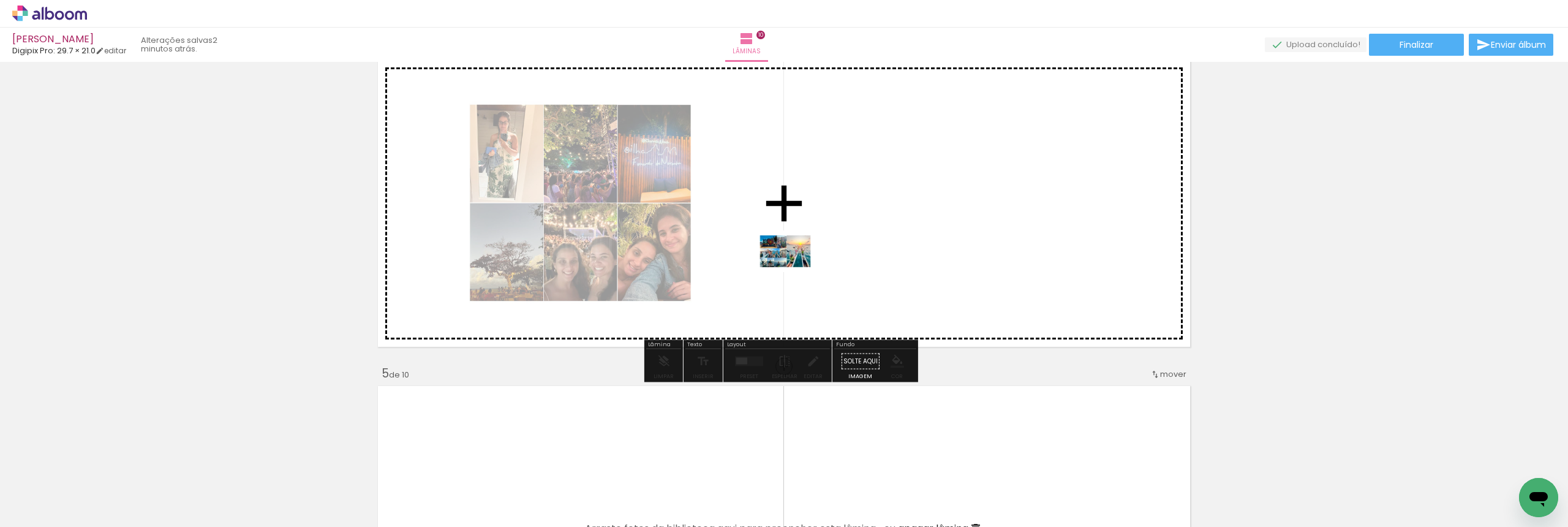
drag, startPoint x: 518, startPoint y: 486, endPoint x: 798, endPoint y: 265, distance: 356.7
click at [798, 265] on quentale-workspace at bounding box center [784, 264] width 1568 height 527
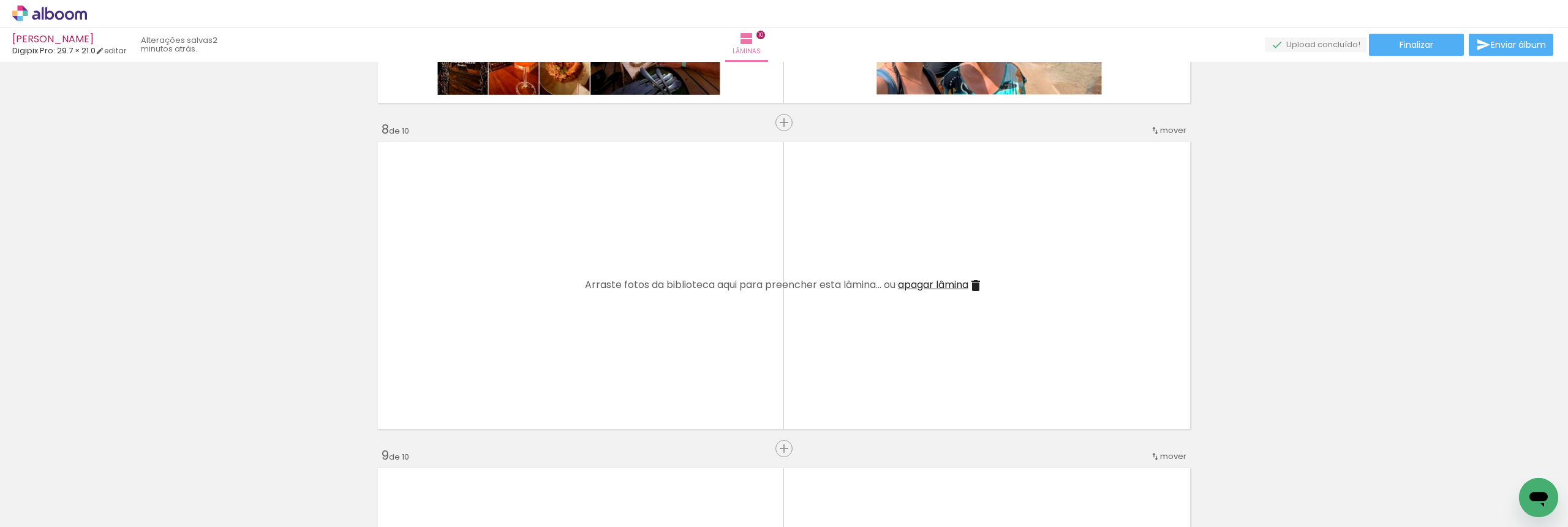
scroll to position [2248, 0]
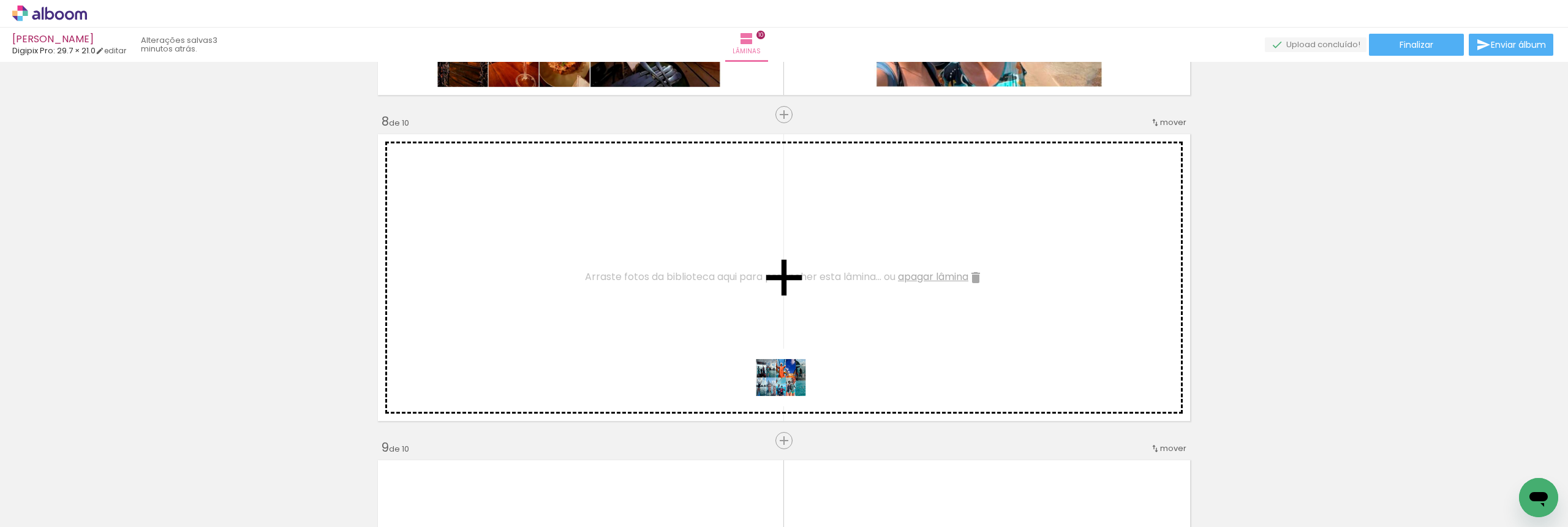
drag, startPoint x: 1094, startPoint y: 491, endPoint x: 775, endPoint y: 382, distance: 337.1
click at [770, 380] on quentale-workspace at bounding box center [784, 264] width 1568 height 527
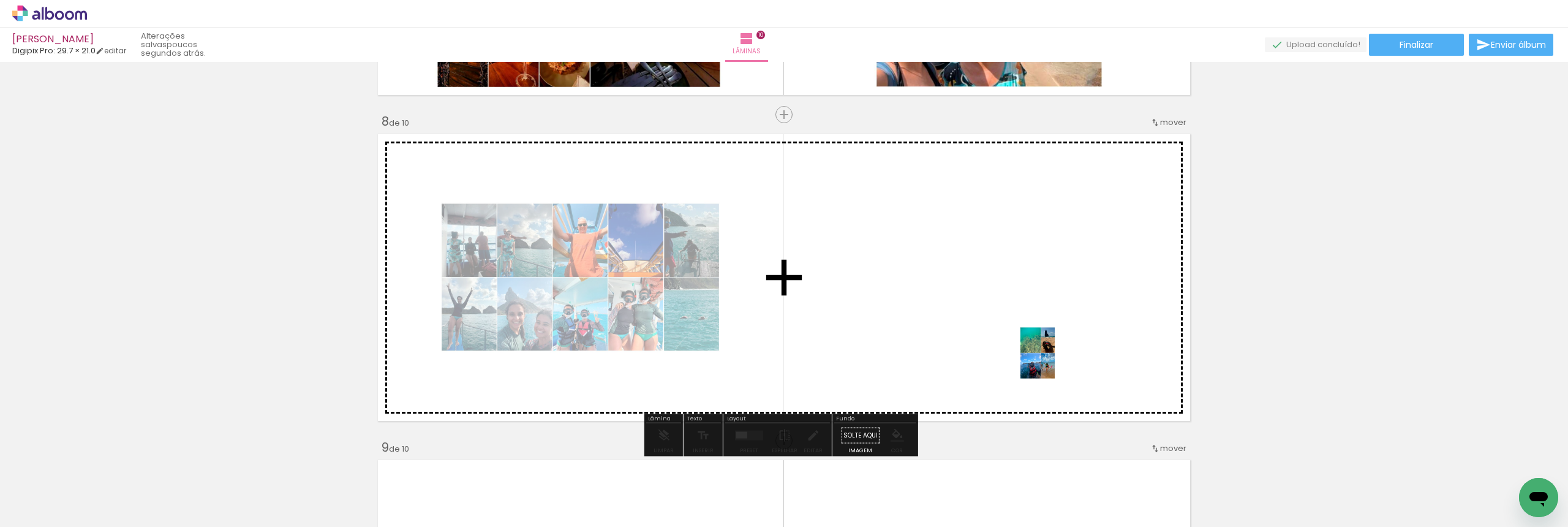
drag, startPoint x: 1158, startPoint y: 496, endPoint x: 1004, endPoint y: 326, distance: 229.4
click at [1004, 326] on quentale-workspace at bounding box center [784, 264] width 1568 height 527
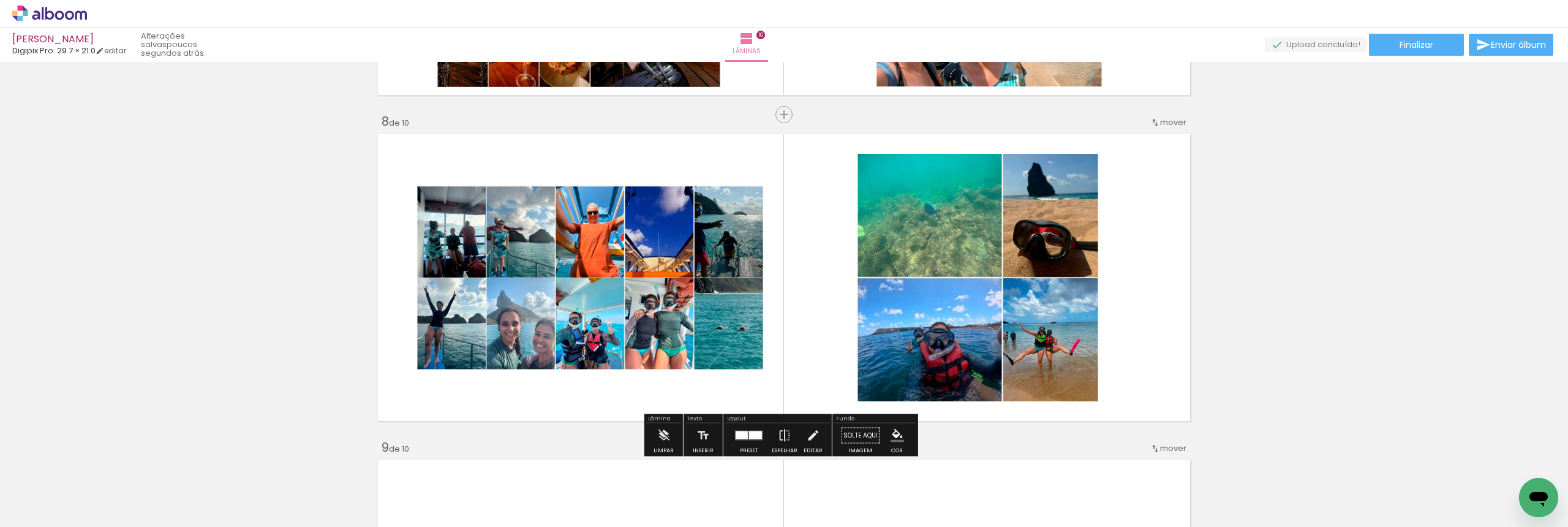
scroll to position [2241, 0]
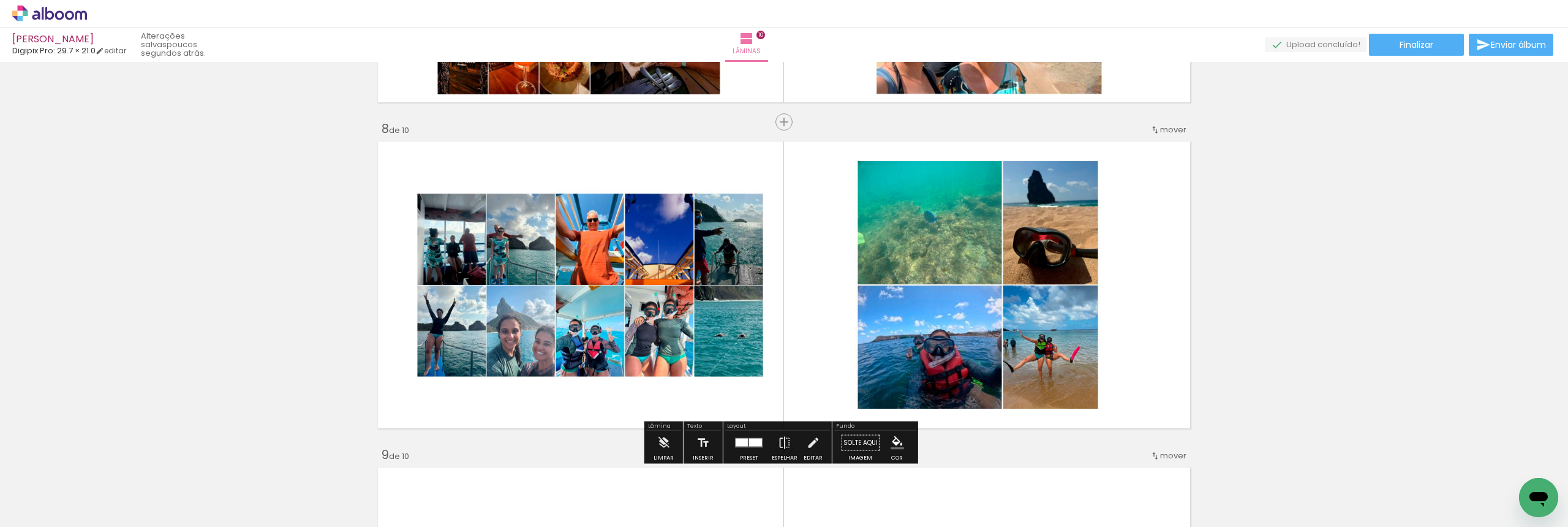
click at [749, 439] on div at bounding box center [755, 442] width 13 height 8
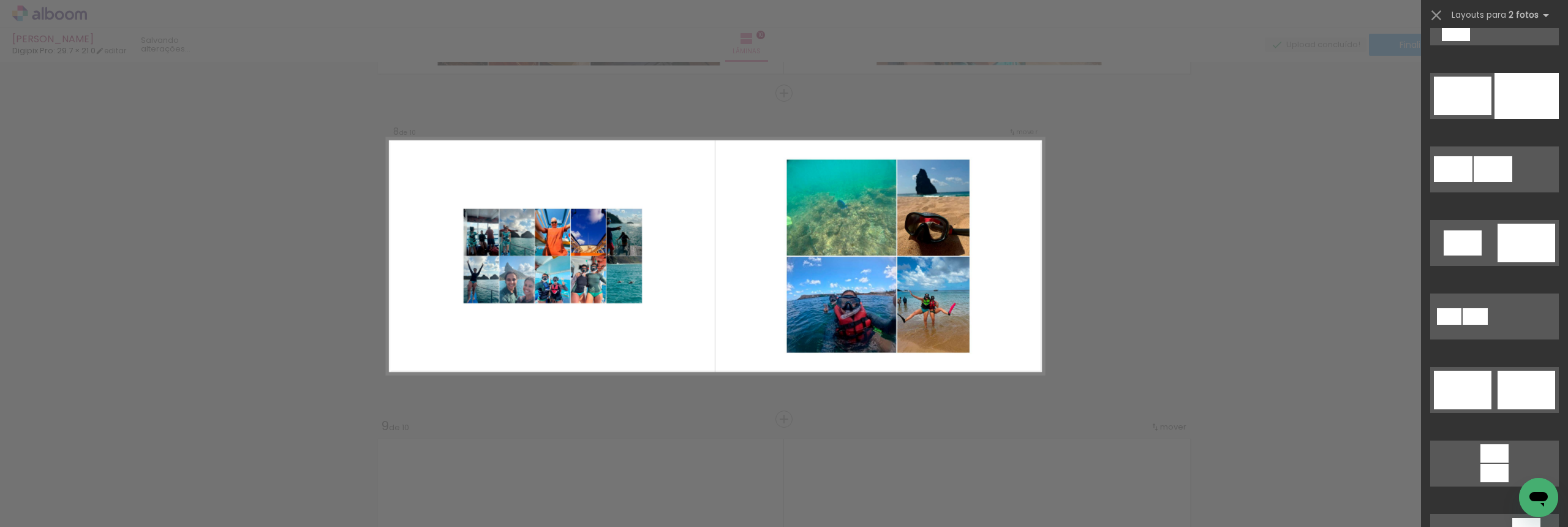
scroll to position [262, 0]
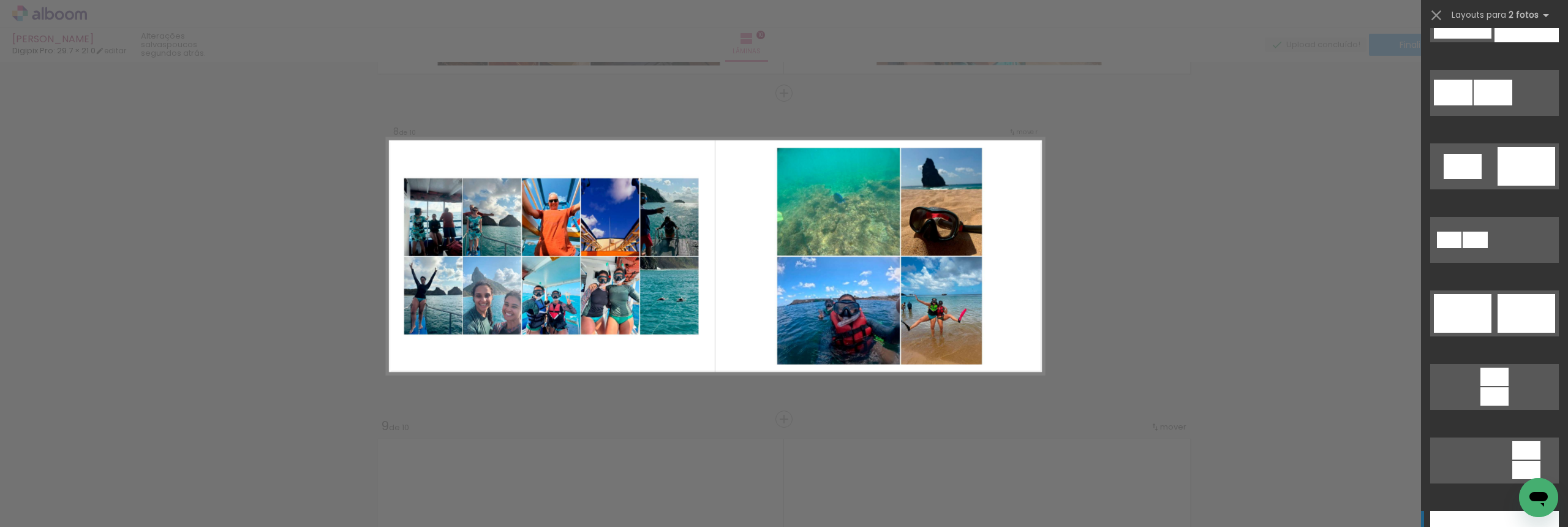
click at [1495, 42] on div at bounding box center [1527, 20] width 65 height 46
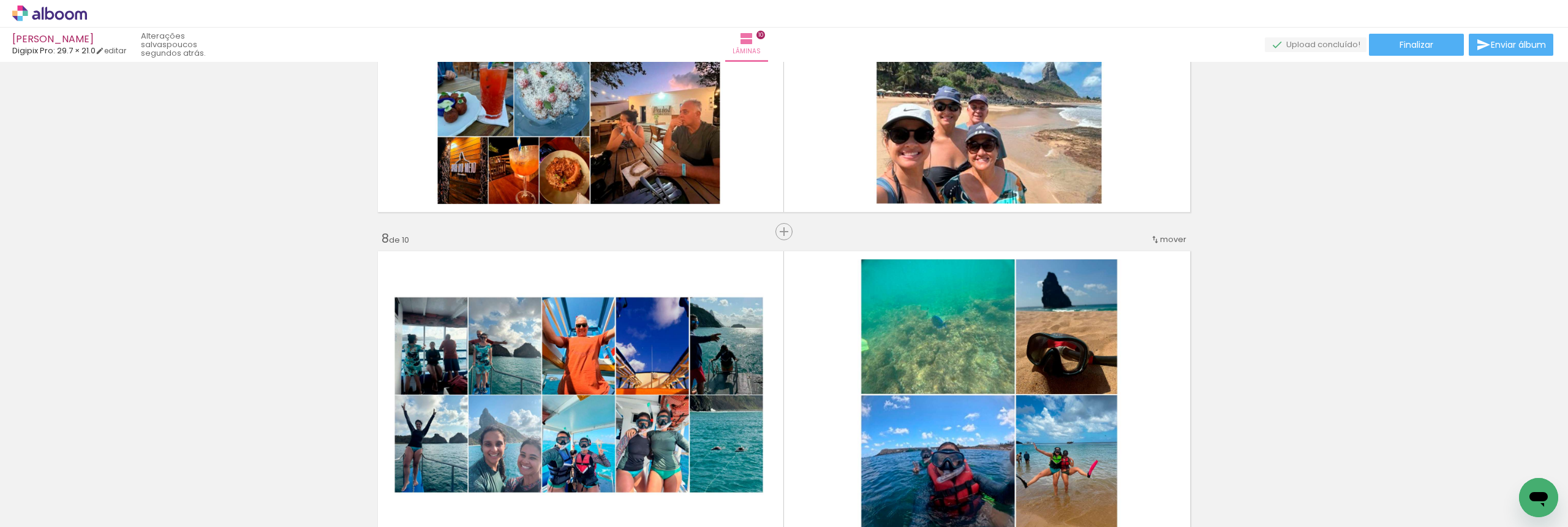
scroll to position [2188, 0]
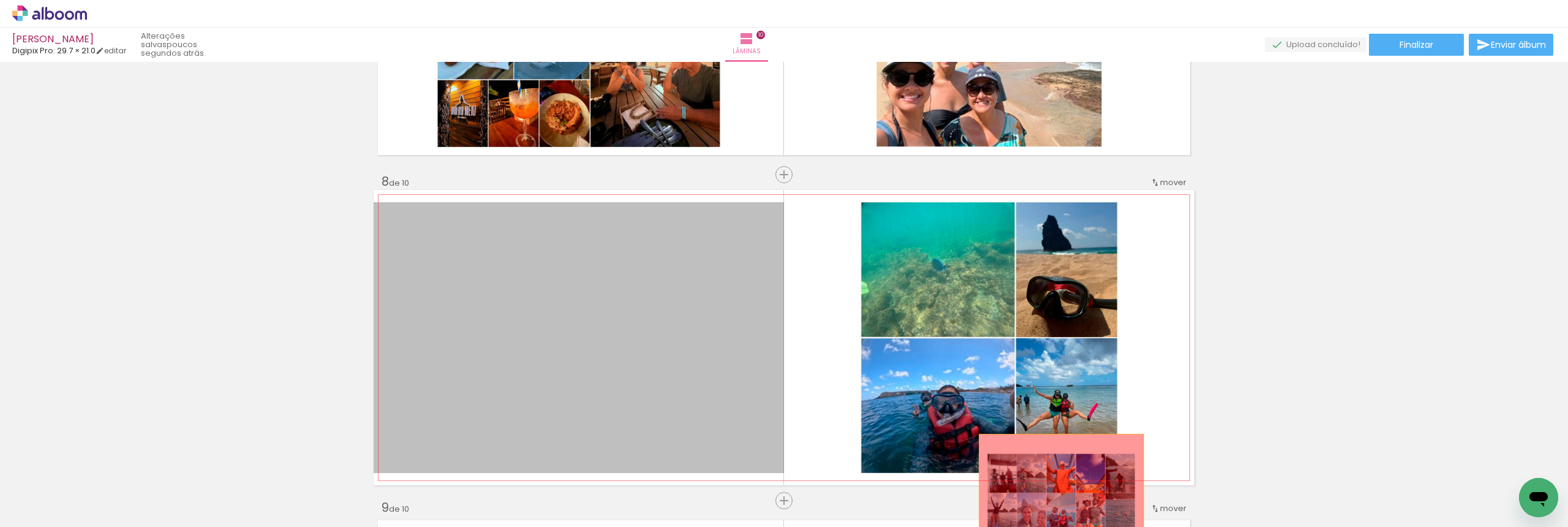
drag, startPoint x: 639, startPoint y: 329, endPoint x: 1057, endPoint y: 488, distance: 447.2
click at [1057, 488] on quentale-workspace at bounding box center [784, 264] width 1568 height 527
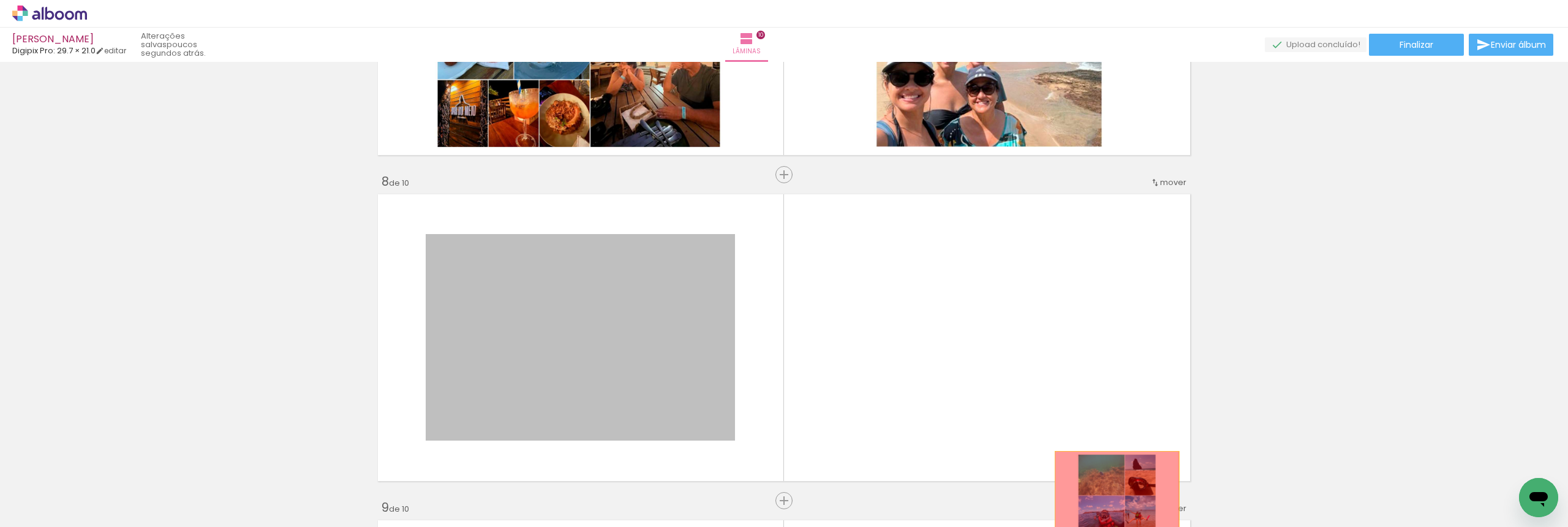
drag, startPoint x: 624, startPoint y: 315, endPoint x: 1114, endPoint y: 493, distance: 521.3
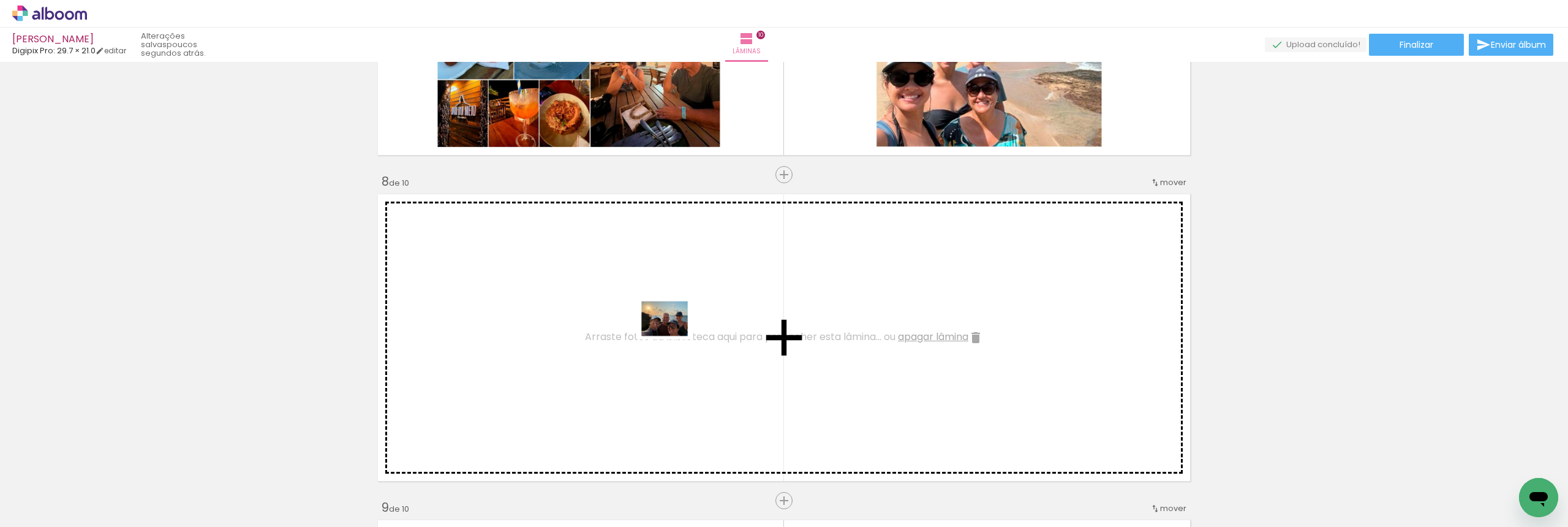
drag, startPoint x: 1014, startPoint y: 483, endPoint x: 632, endPoint y: 334, distance: 410.0
click at [632, 334] on quentale-workspace at bounding box center [784, 264] width 1568 height 527
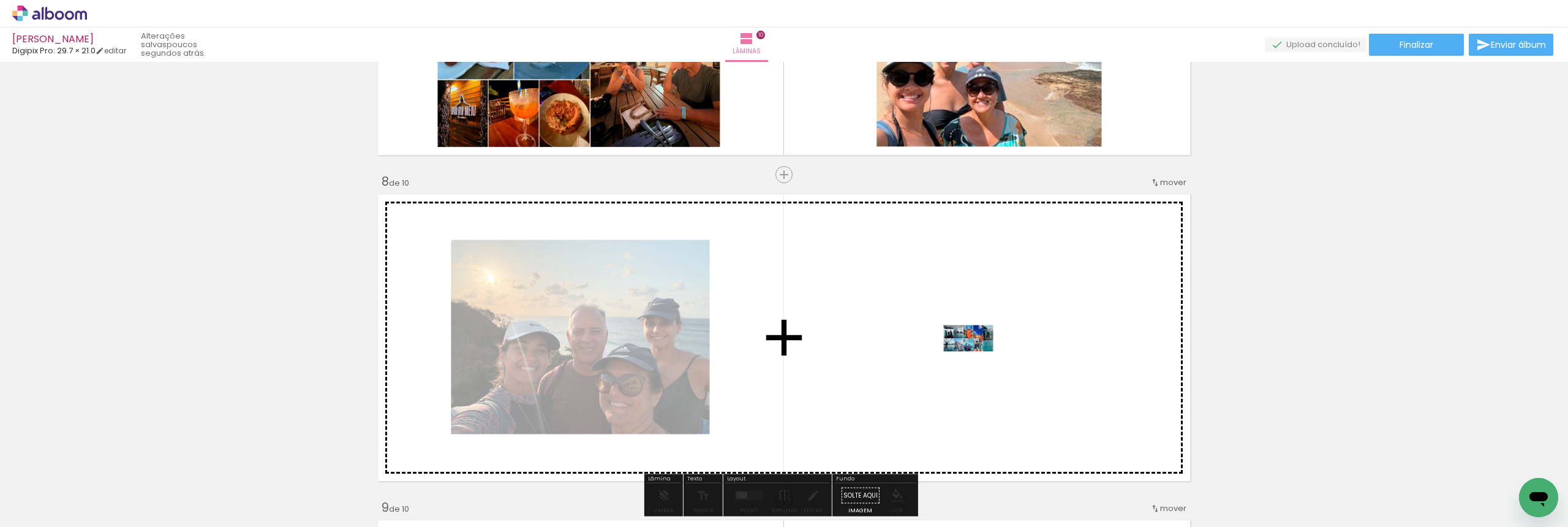
drag, startPoint x: 1100, startPoint y: 489, endPoint x: 978, endPoint y: 355, distance: 181.2
click at [978, 355] on quentale-workspace at bounding box center [784, 264] width 1568 height 527
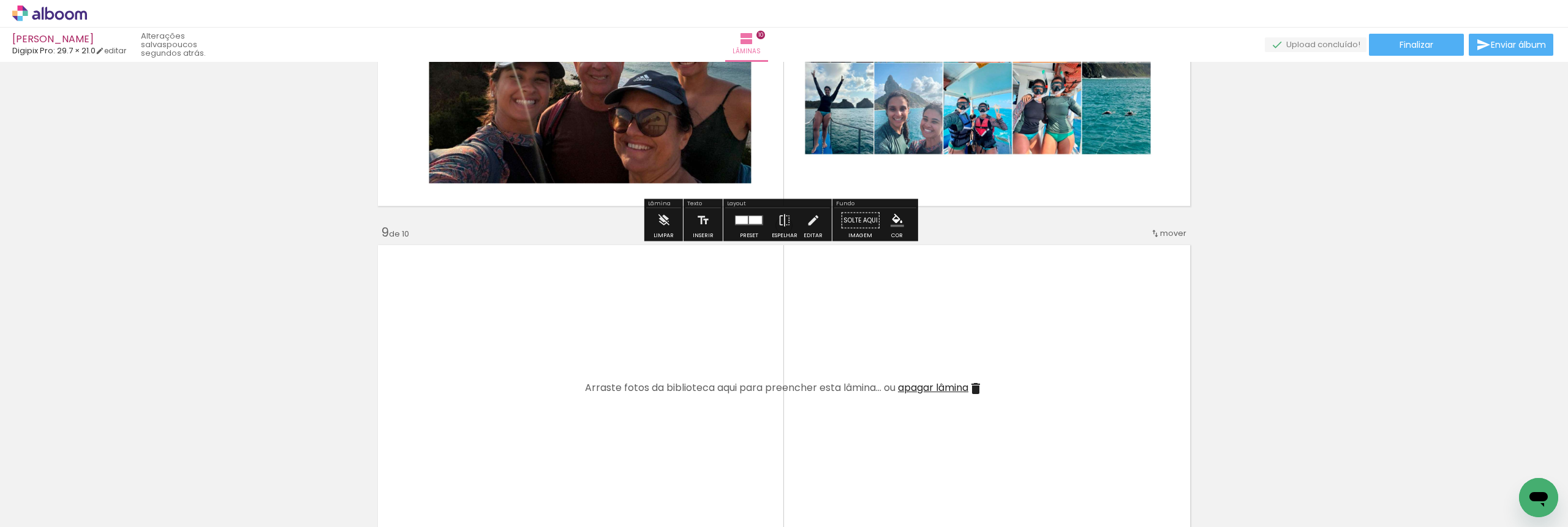
scroll to position [2533, 0]
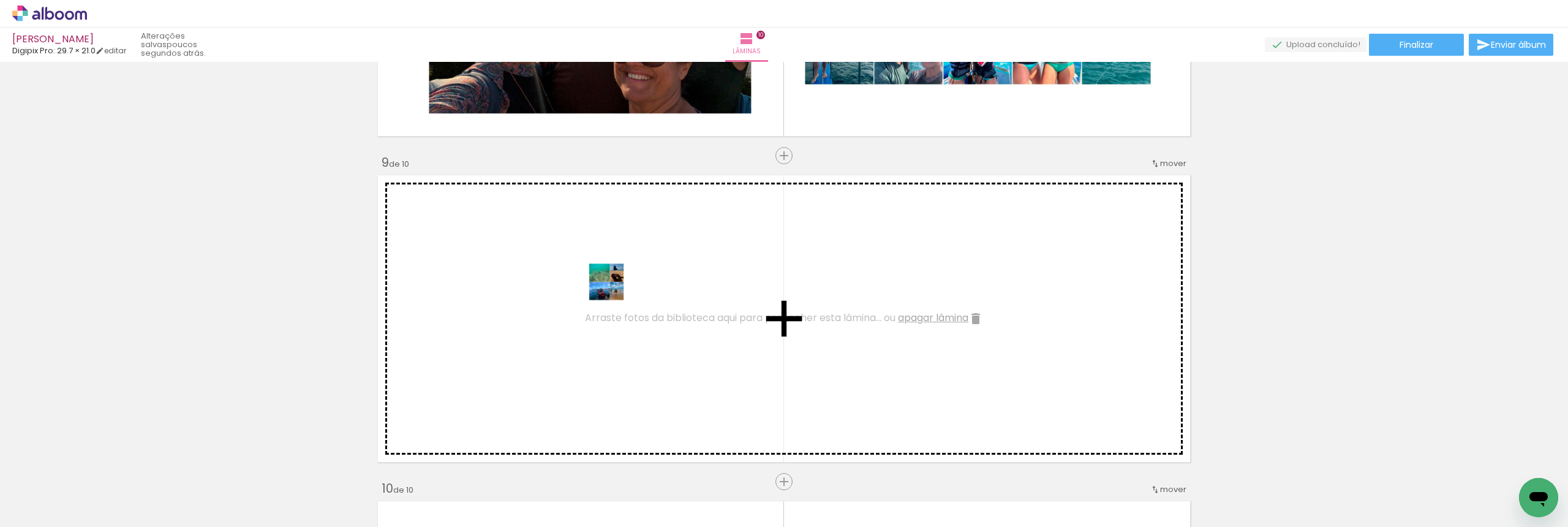
drag, startPoint x: 1167, startPoint y: 474, endPoint x: 616, endPoint y: 299, distance: 578.1
click at [616, 299] on quentale-workspace at bounding box center [784, 264] width 1568 height 527
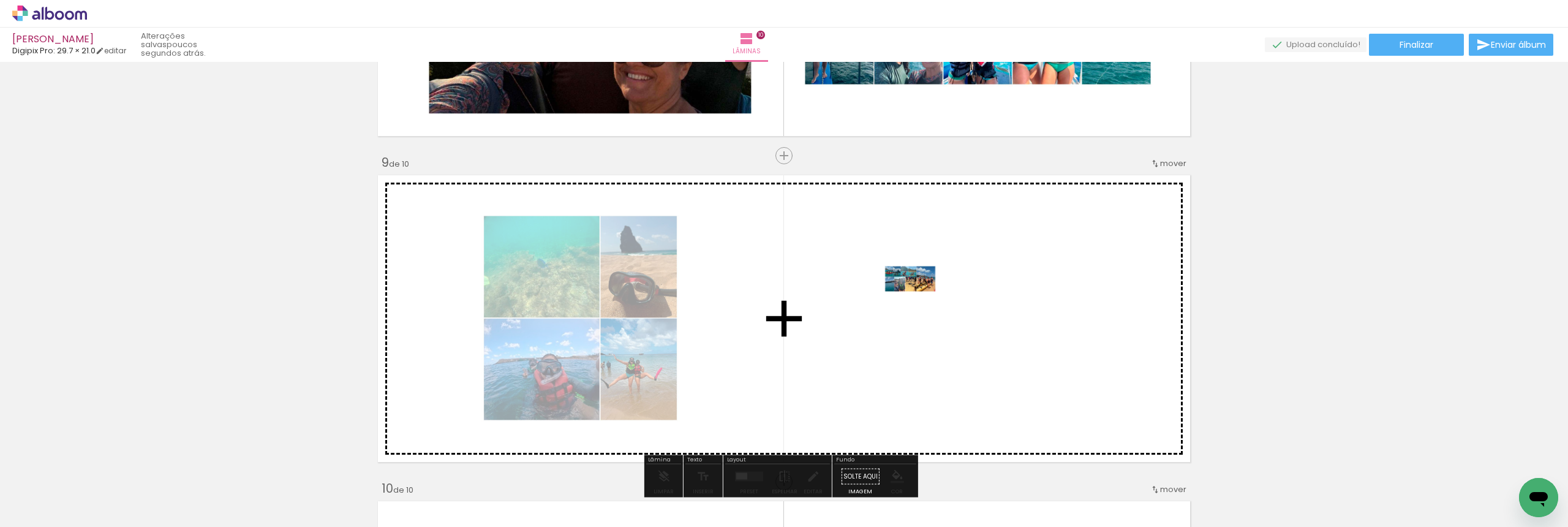
drag, startPoint x: 1236, startPoint y: 494, endPoint x: 919, endPoint y: 296, distance: 373.8
click at [919, 296] on quentale-workspace at bounding box center [784, 264] width 1568 height 527
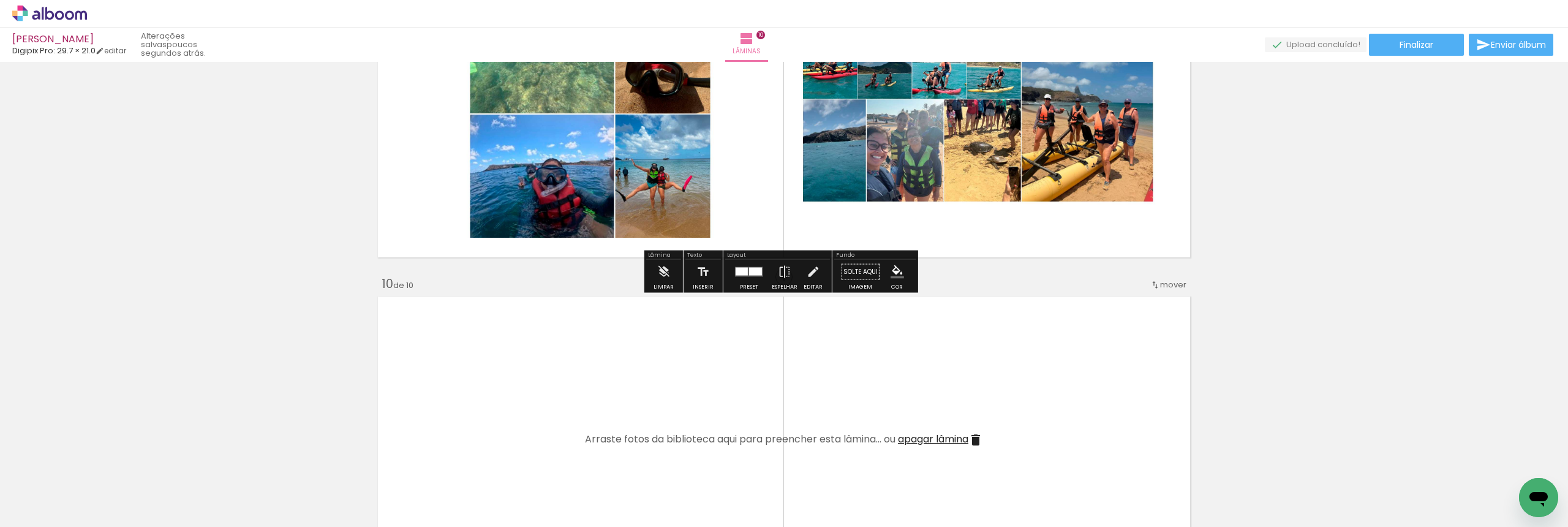
scroll to position [2932, 0]
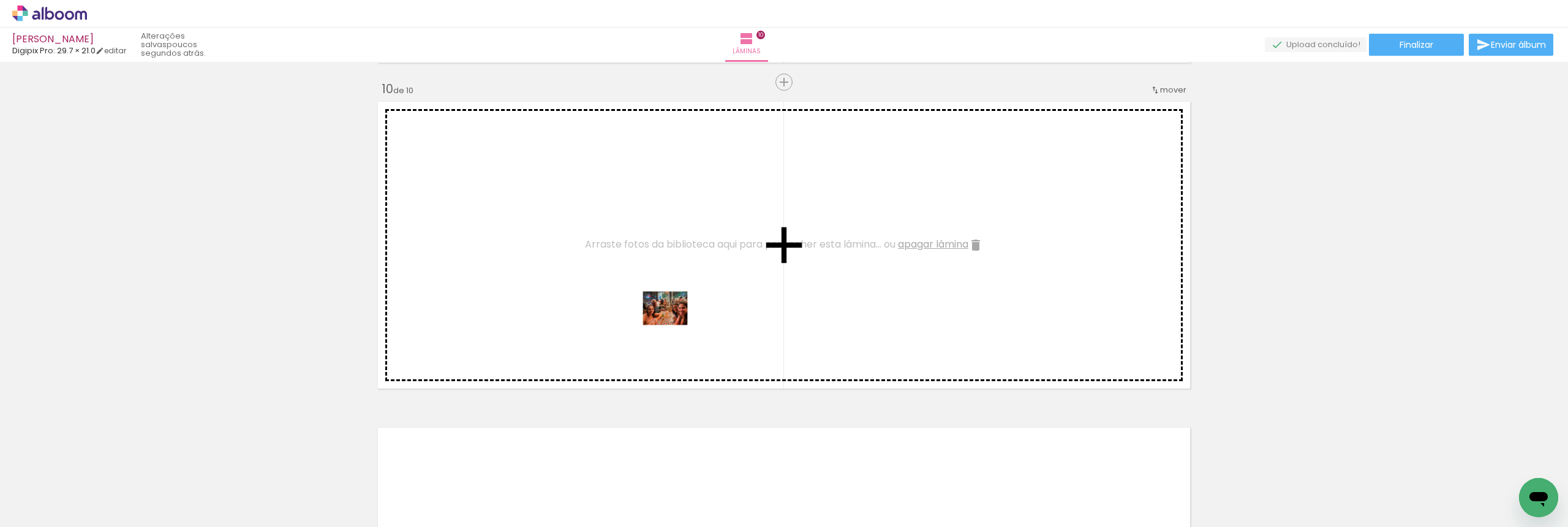
drag, startPoint x: 1287, startPoint y: 488, endPoint x: 674, endPoint y: 326, distance: 634.0
click at [674, 326] on quentale-workspace at bounding box center [784, 264] width 1568 height 527
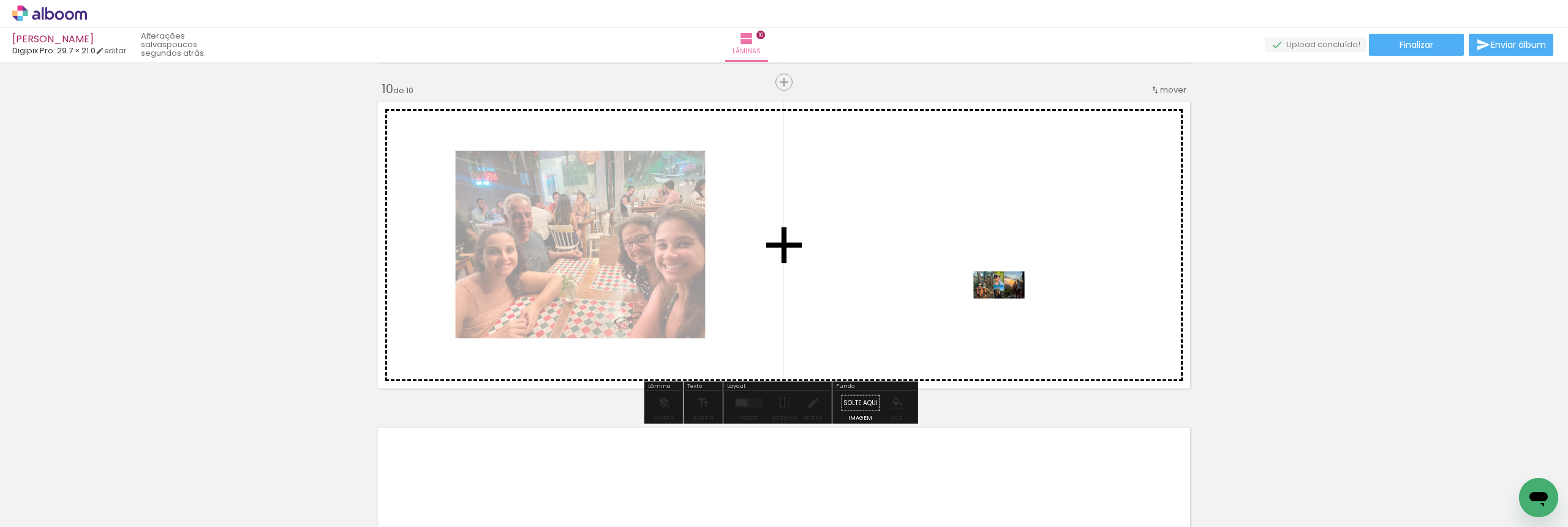
drag, startPoint x: 1379, startPoint y: 478, endPoint x: 1008, endPoint y: 302, distance: 410.6
click at [1008, 302] on quentale-workspace at bounding box center [784, 264] width 1568 height 527
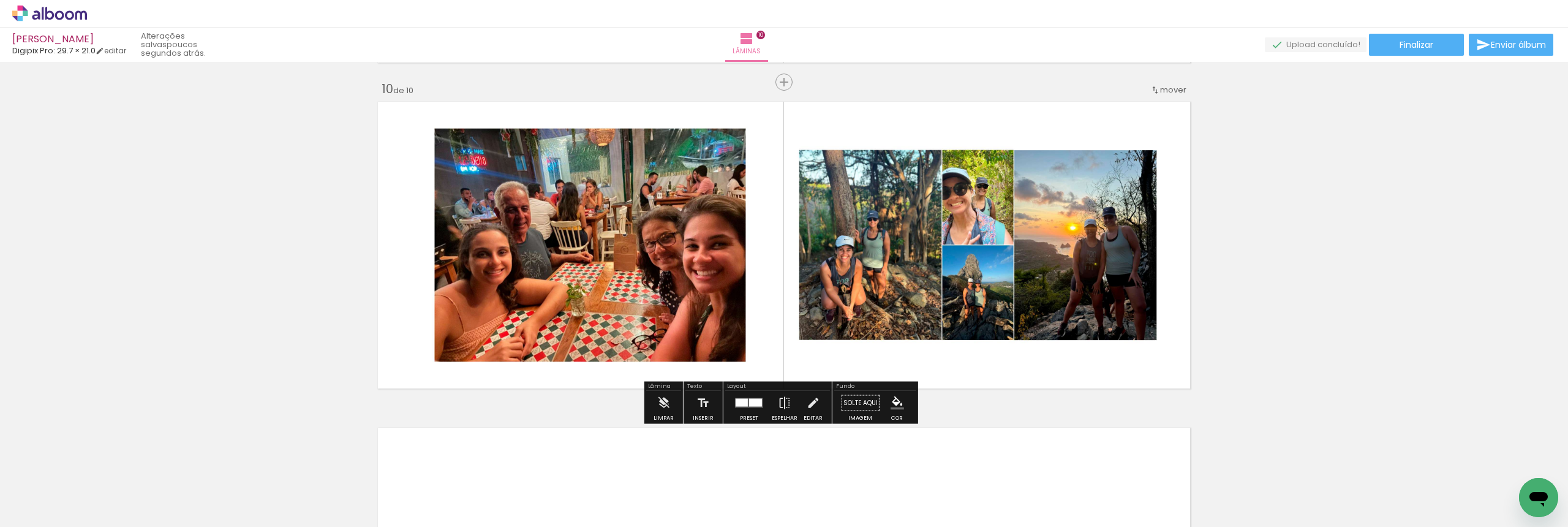
click at [744, 401] on div at bounding box center [741, 402] width 12 height 8
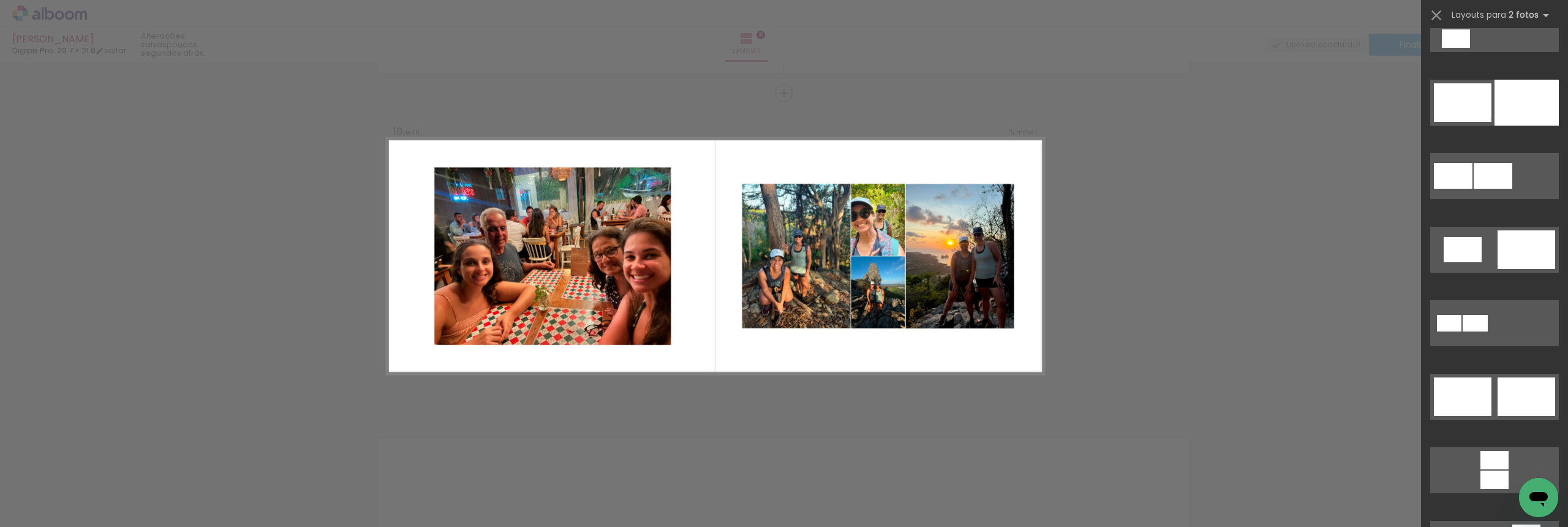
scroll to position [391, 0]
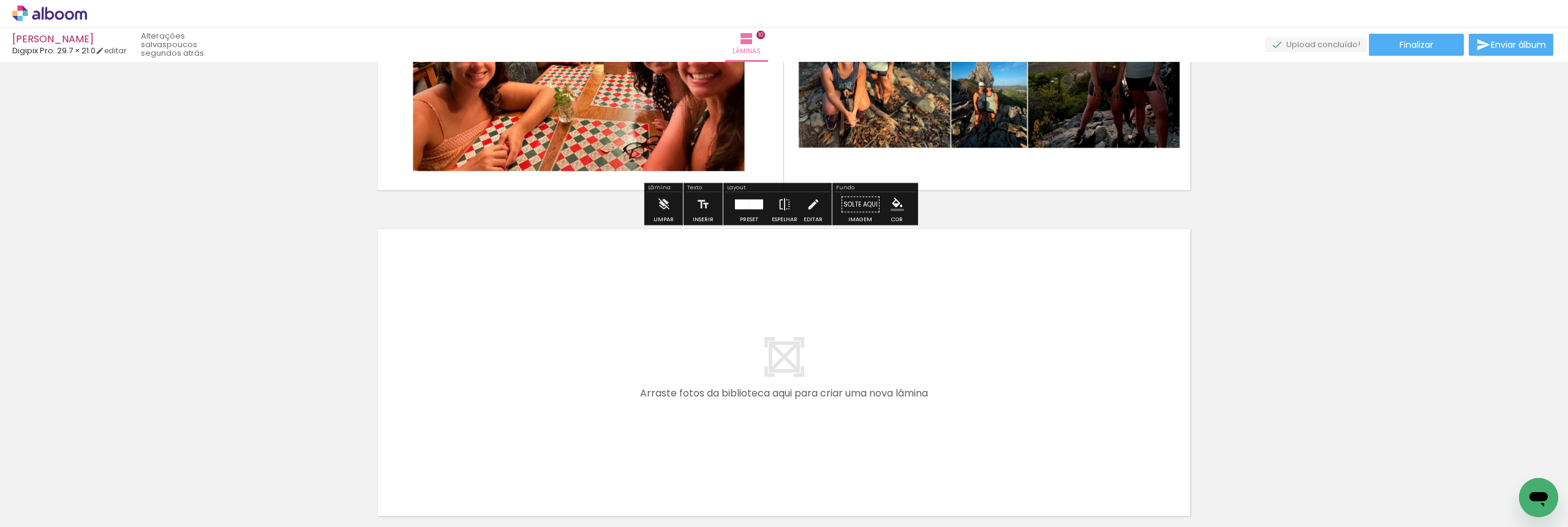
scroll to position [3243, 0]
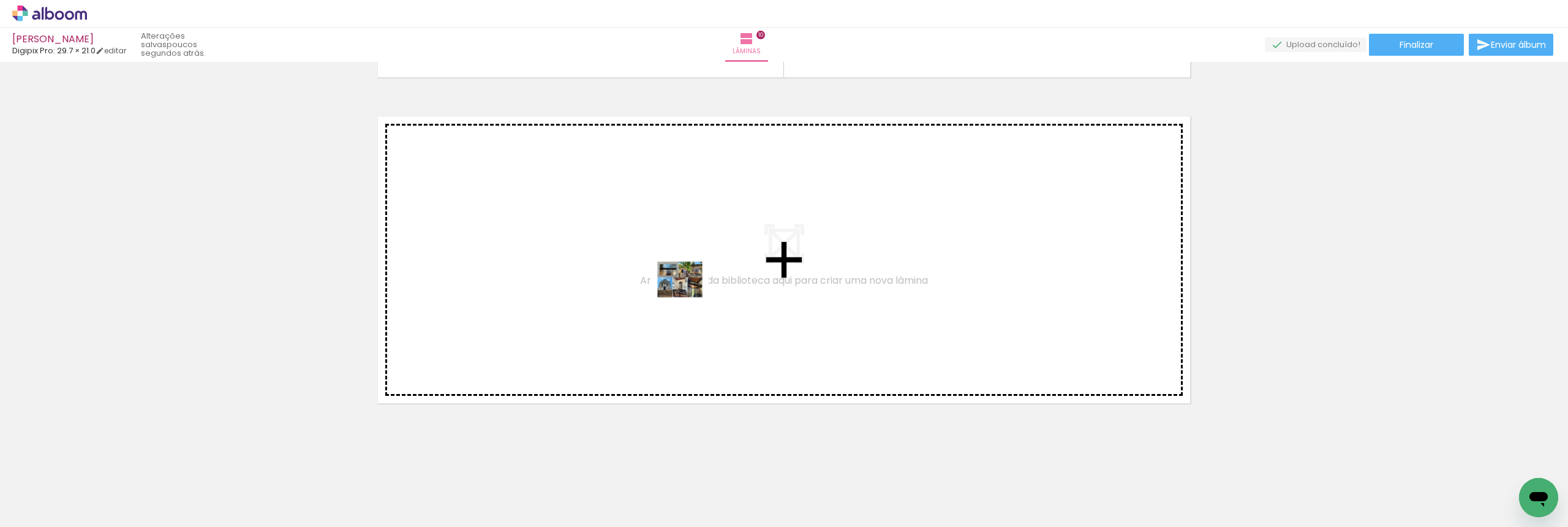
drag, startPoint x: 1436, startPoint y: 485, endPoint x: 686, endPoint y: 296, distance: 773.4
click at [686, 296] on quentale-workspace at bounding box center [784, 264] width 1568 height 527
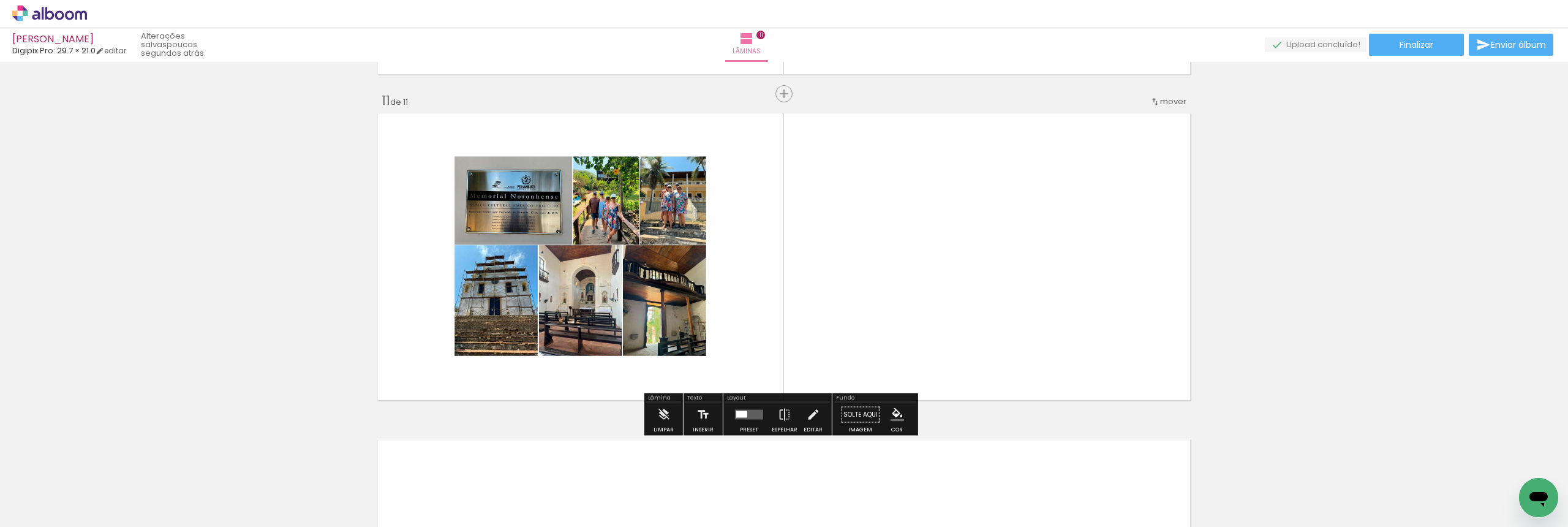
scroll to position [3246, 0]
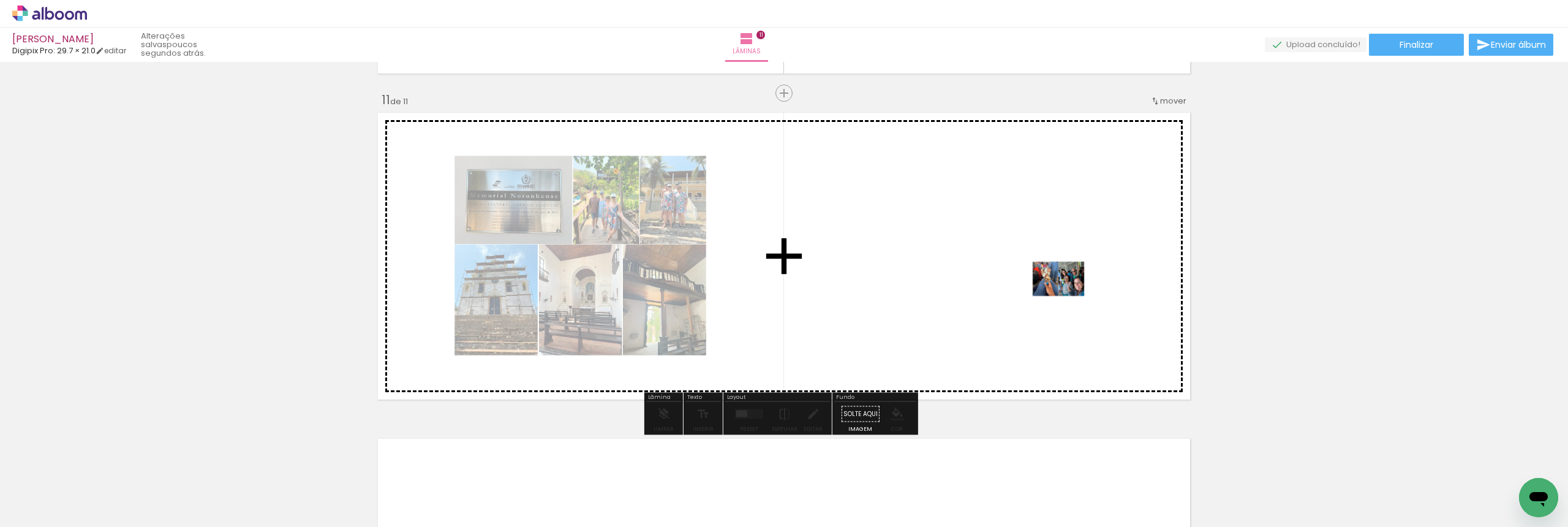
drag, startPoint x: 1497, startPoint y: 482, endPoint x: 1068, endPoint y: 296, distance: 467.6
click at [1068, 296] on quentale-workspace at bounding box center [784, 264] width 1568 height 527
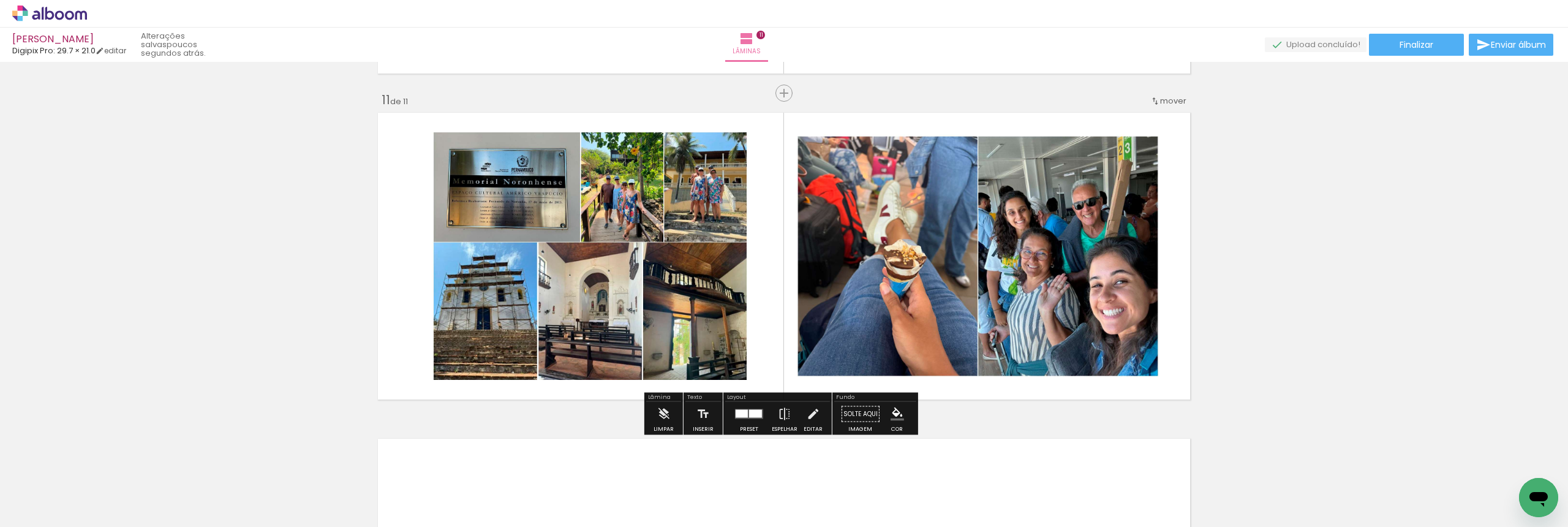
click at [746, 418] on quentale-layouter at bounding box center [748, 414] width 28 height 10
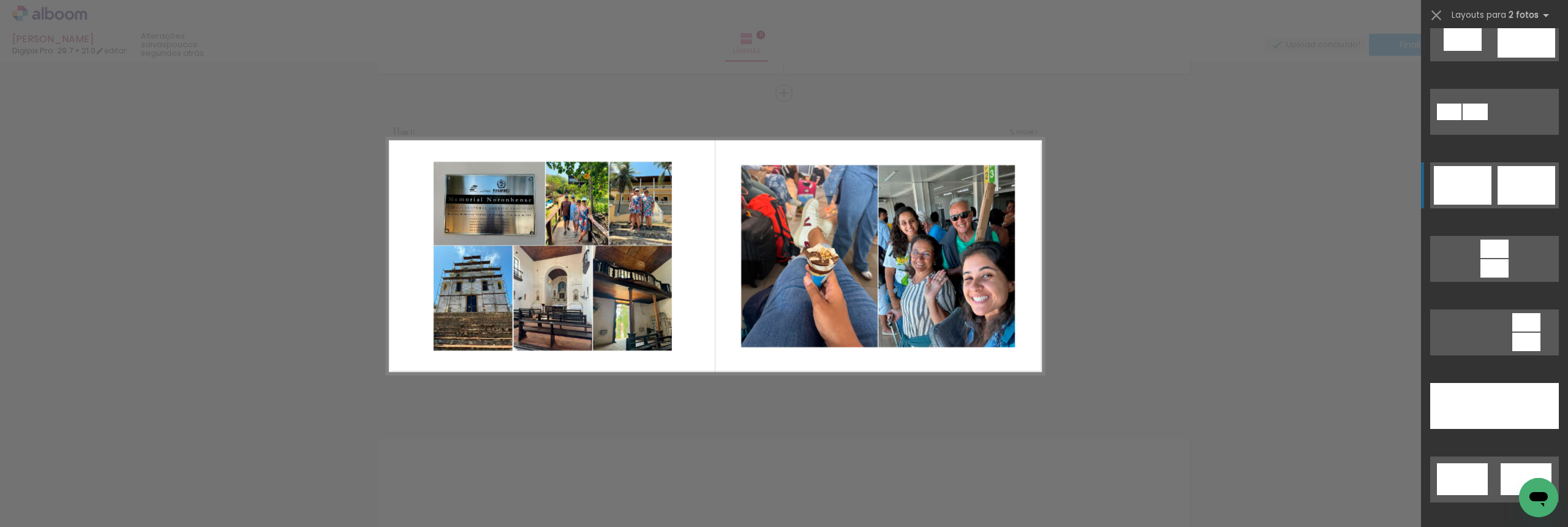
scroll to position [452, 0]
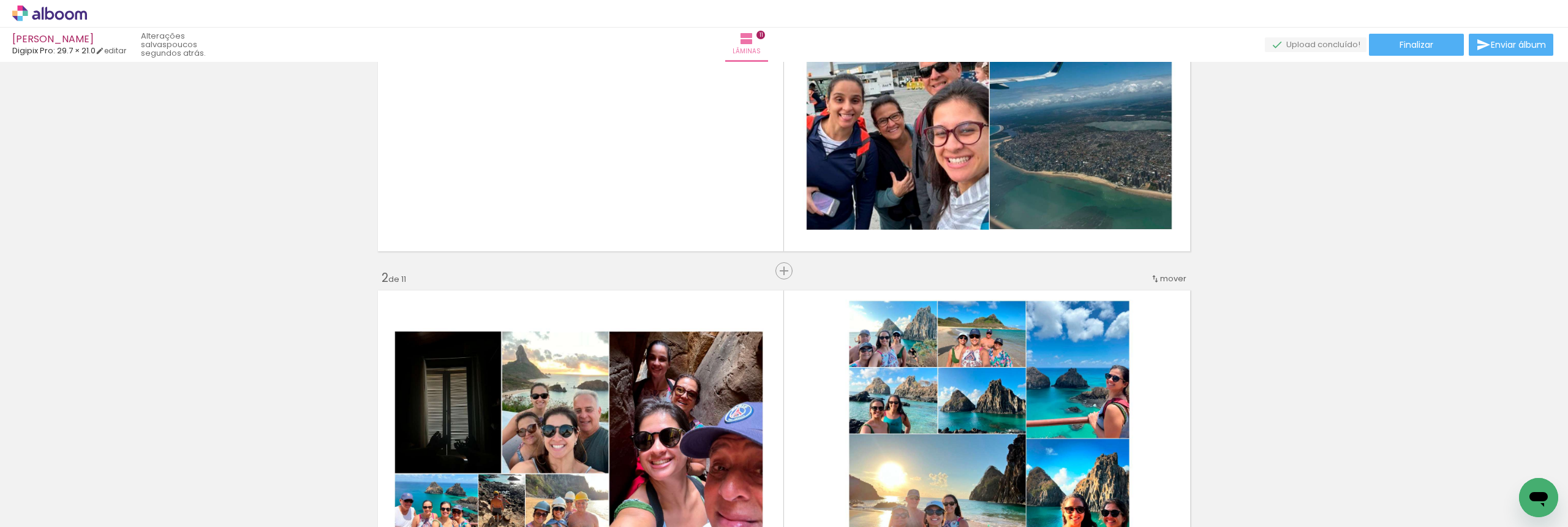
scroll to position [0, 0]
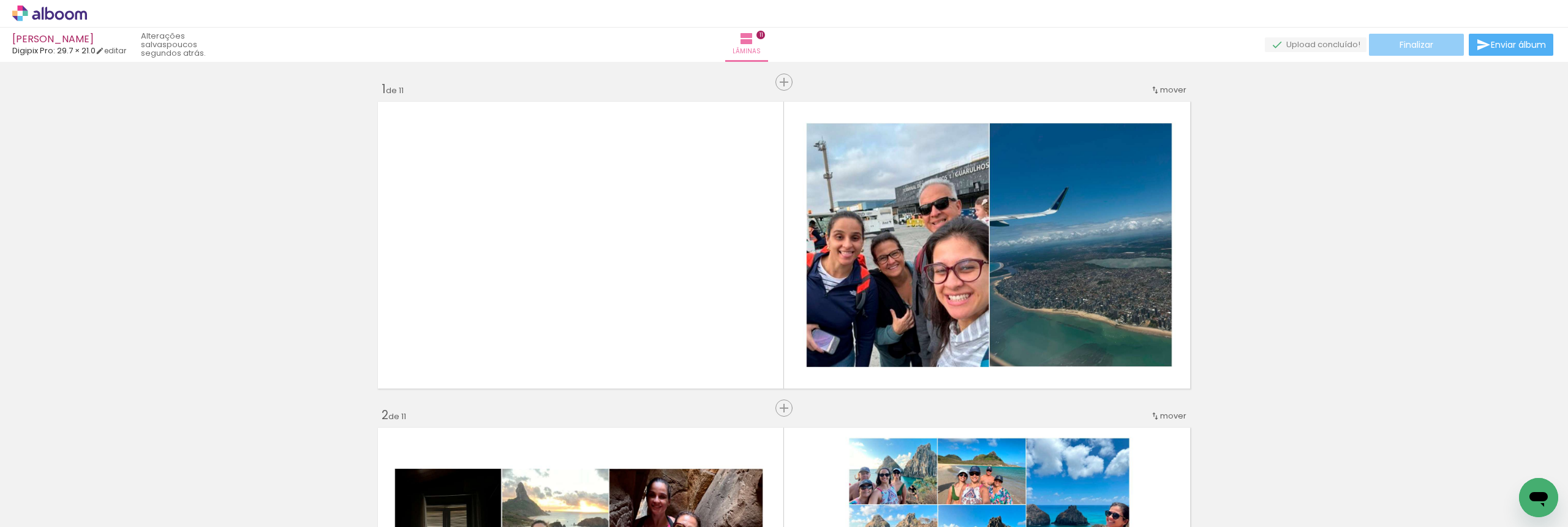
click at [1412, 48] on span "Finalizar" at bounding box center [1417, 45] width 34 height 8
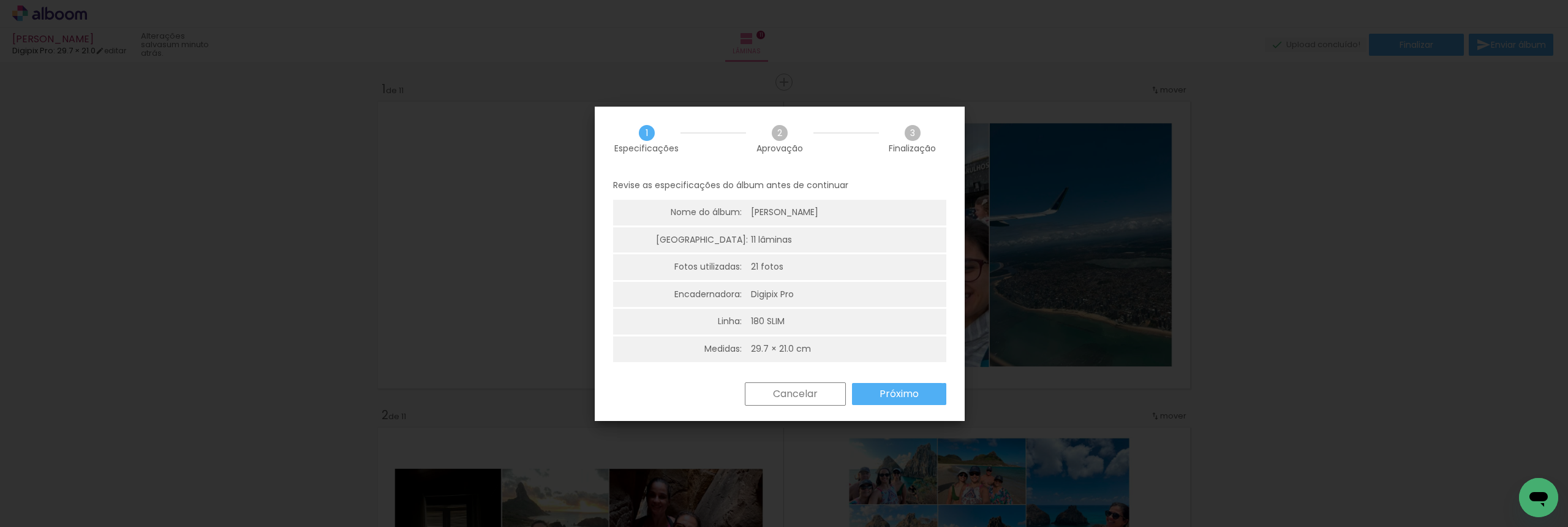
click at [943, 382] on paper-button "Próximo" at bounding box center [899, 394] width 94 height 22
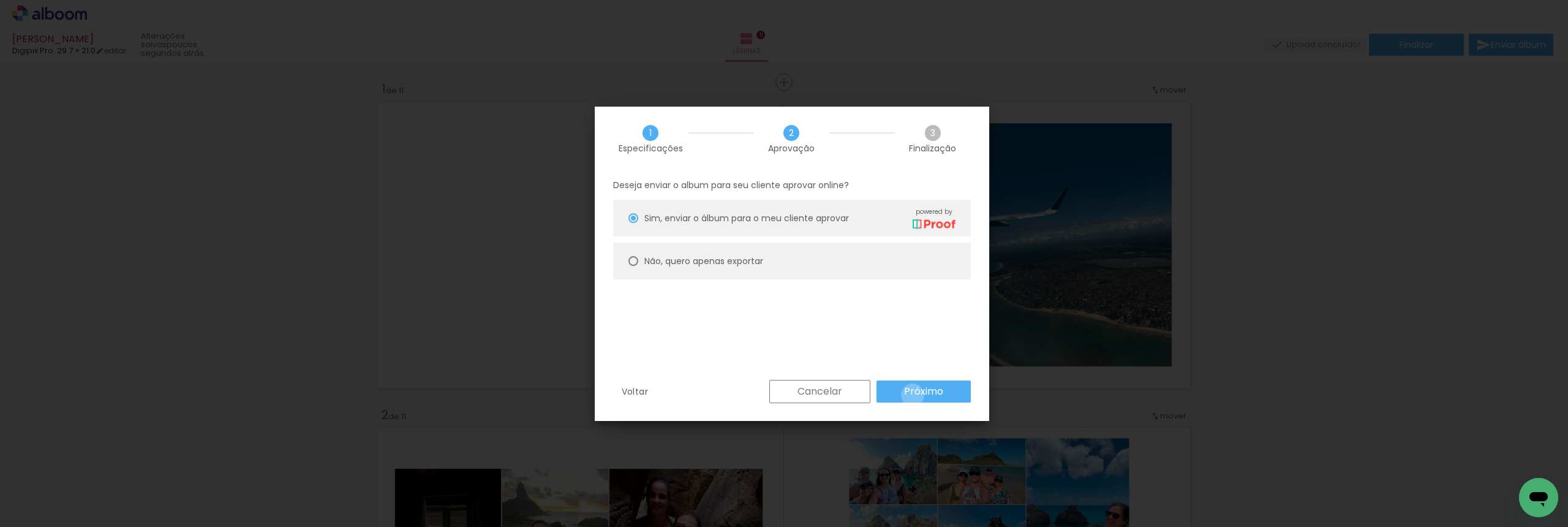
click at [0, 0] on slot "Próximo" at bounding box center [0, 0] width 0 height 0
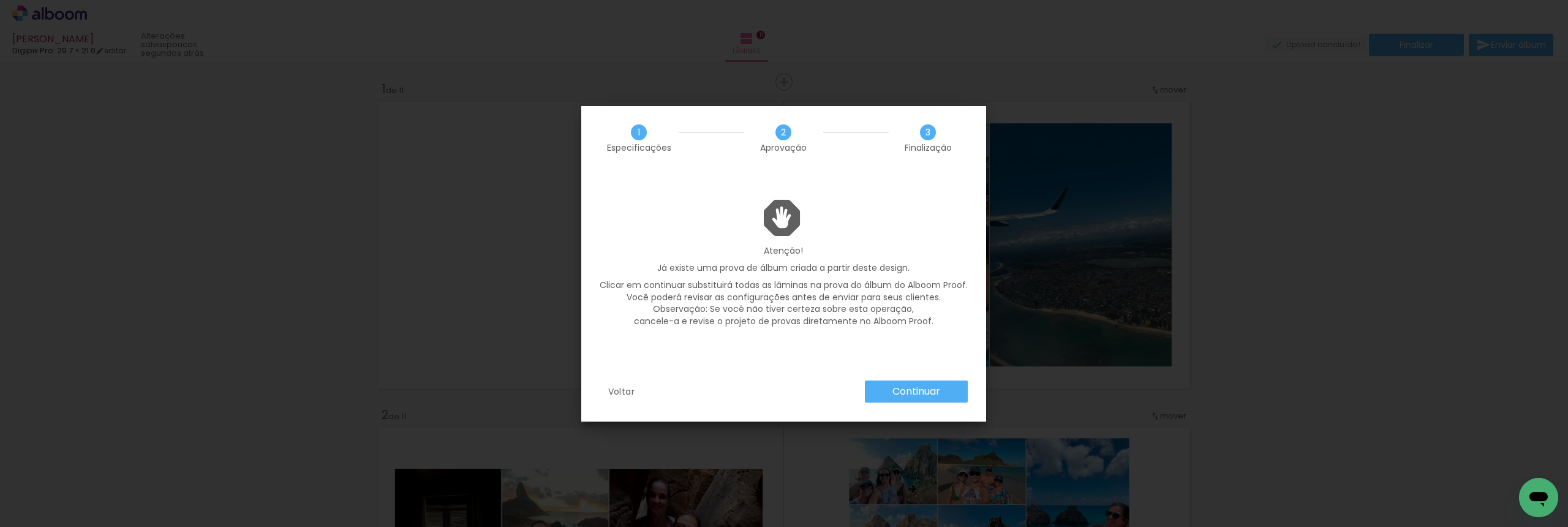
click at [880, 396] on paper-button "Continuar" at bounding box center [916, 391] width 103 height 22
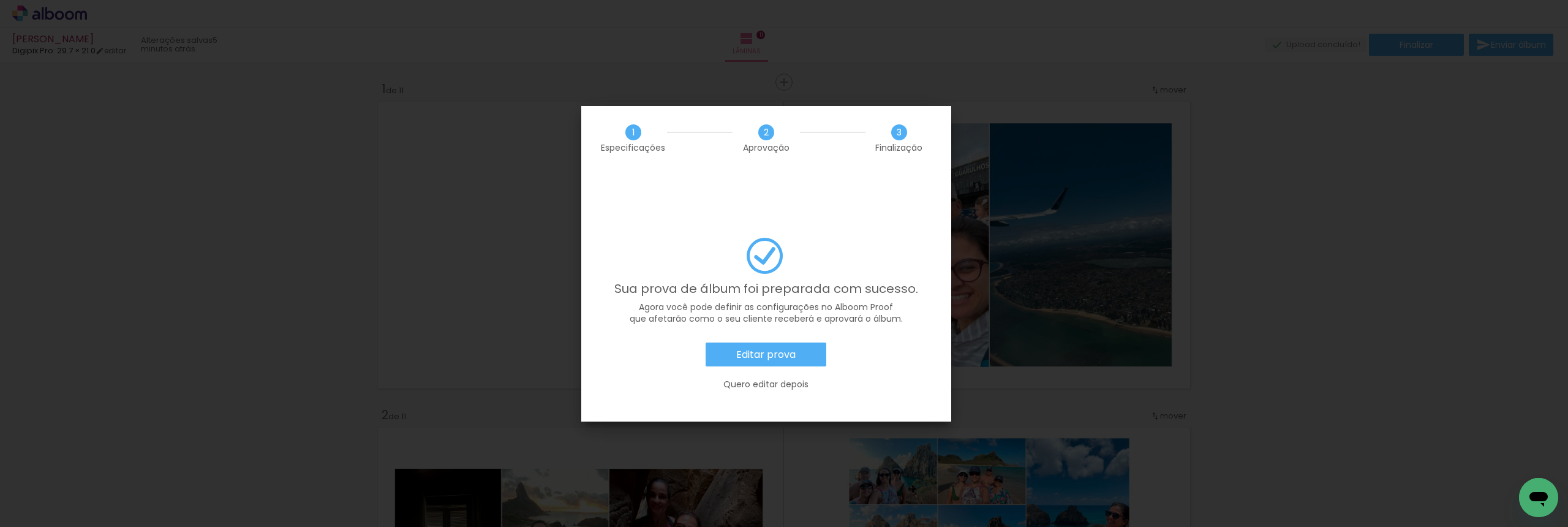
click at [794, 343] on paper-button "Editar prova" at bounding box center [766, 354] width 121 height 25
